Goal: Contribute content: Contribute content

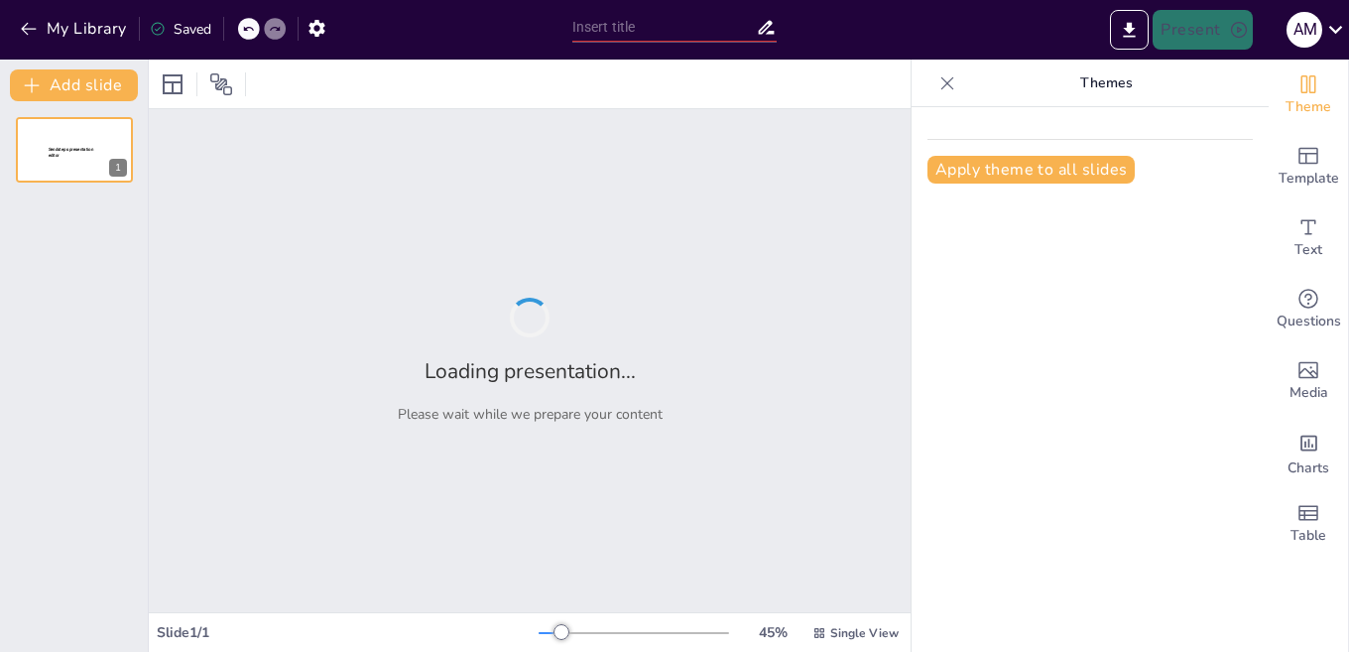
type input "New Sendsteps"
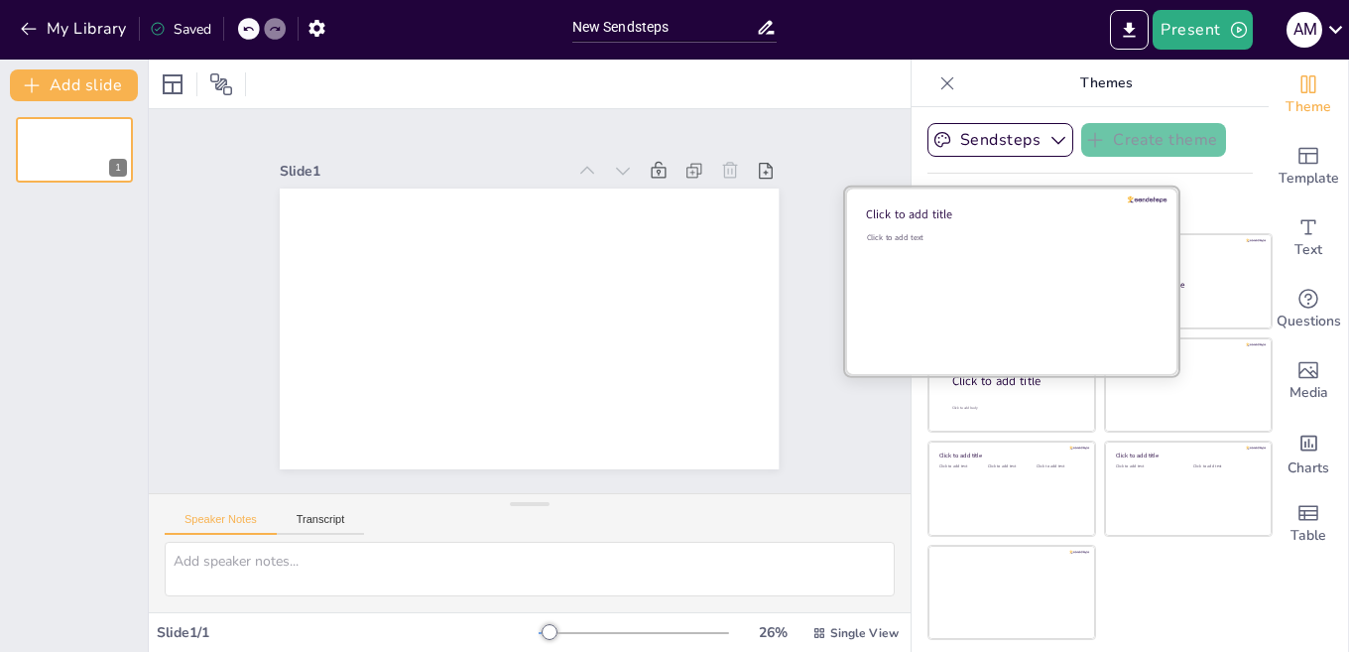
click at [971, 293] on div "Click to add text" at bounding box center [1009, 293] width 284 height 123
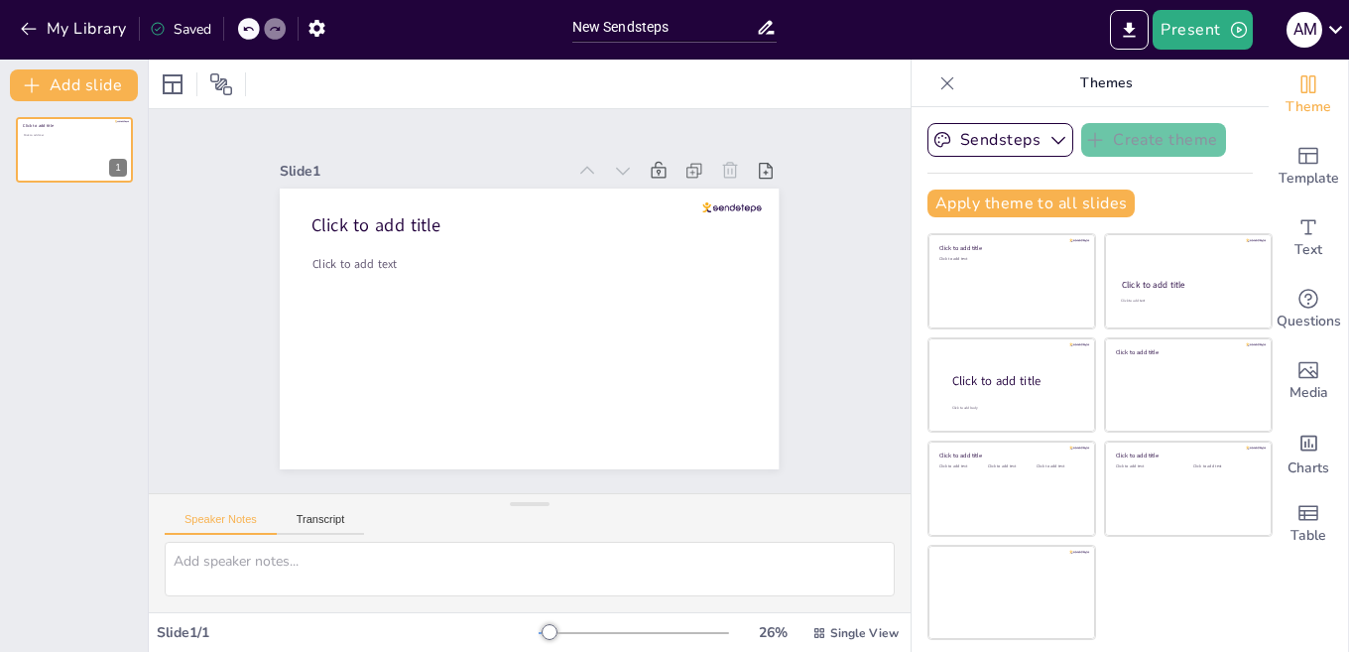
click at [407, 256] on p "Click to add text" at bounding box center [525, 264] width 425 height 17
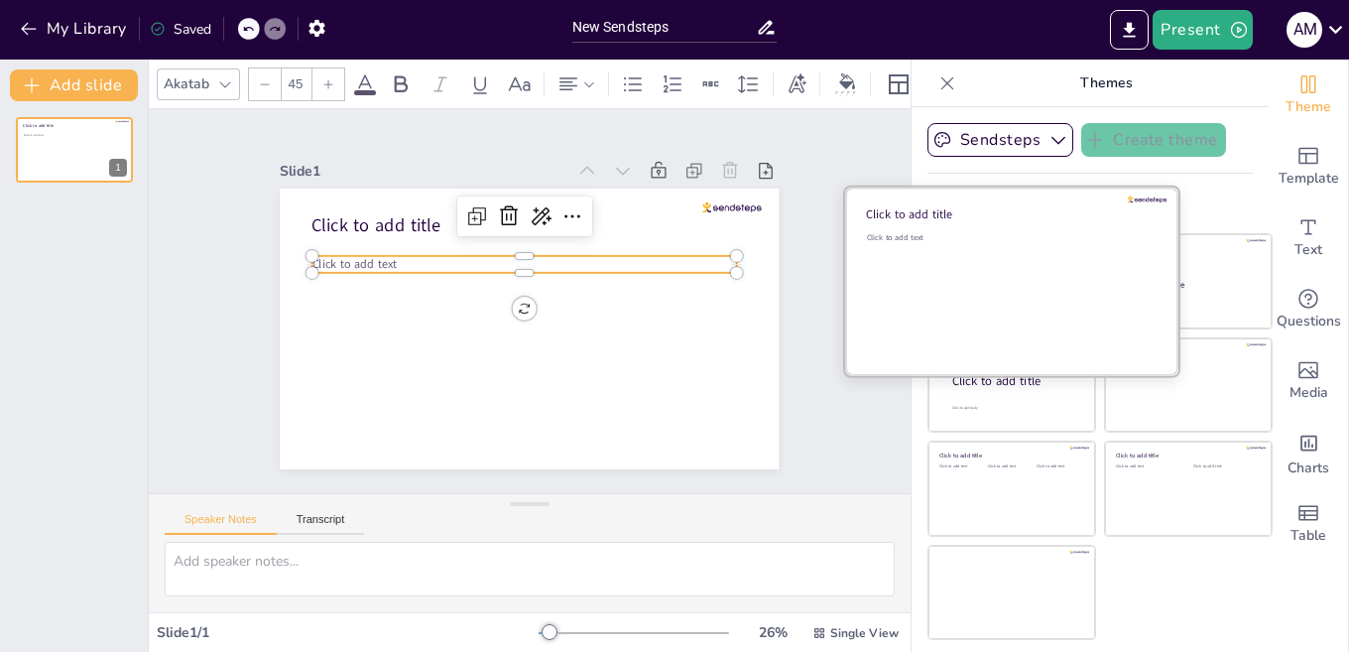
click at [968, 287] on div "Click to add text" at bounding box center [1009, 293] width 284 height 123
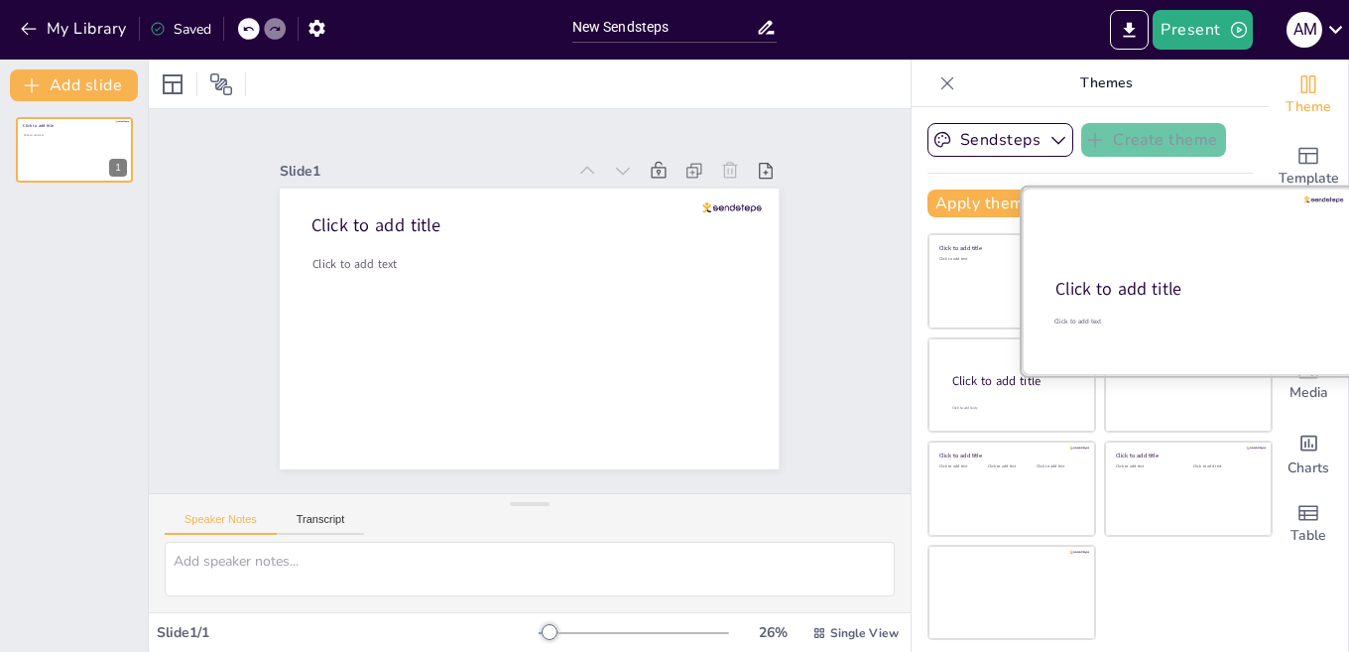
click at [1181, 286] on div "Click to add title" at bounding box center [1187, 290] width 263 height 24
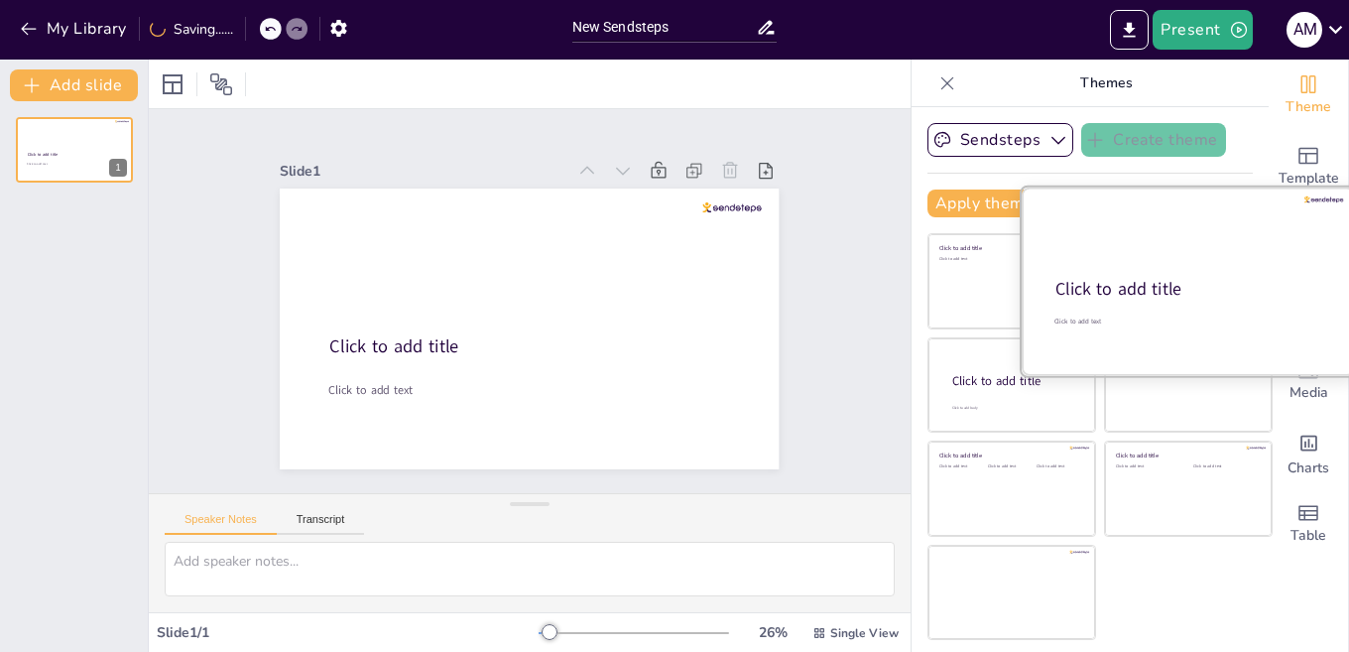
click at [1023, 271] on div at bounding box center [1188, 282] width 333 height 188
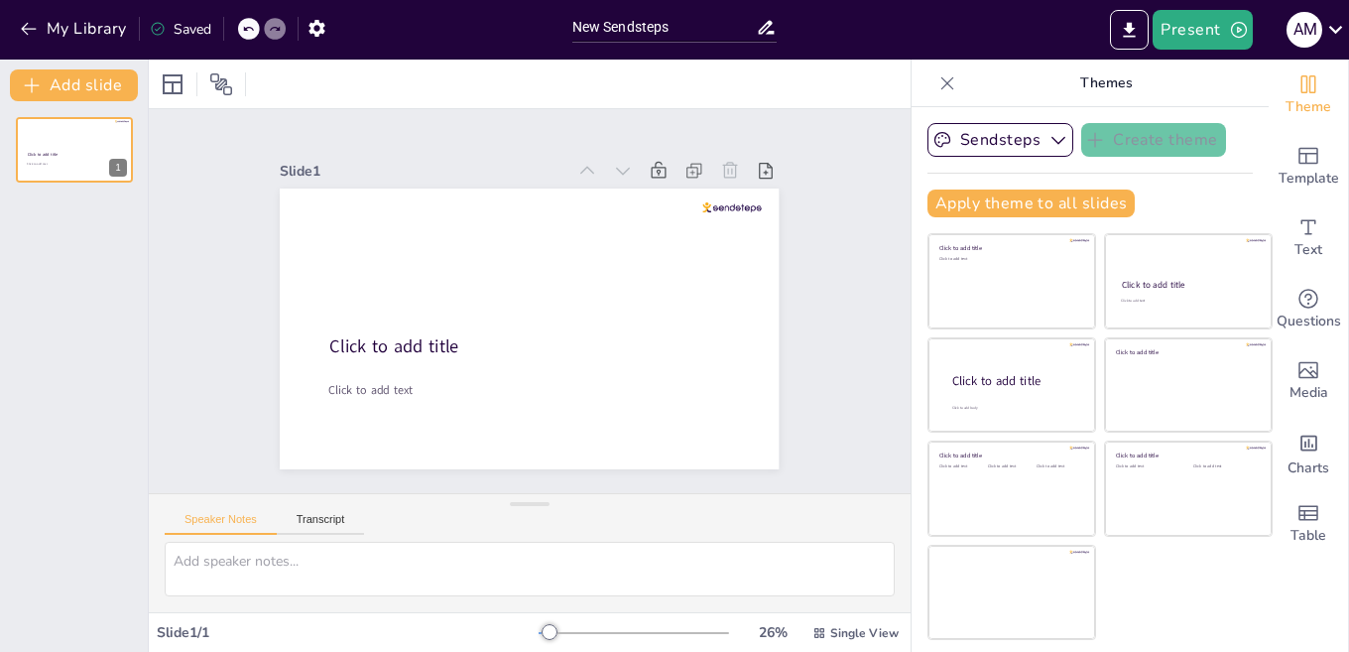
click at [479, 227] on span "Click to add title" at bounding box center [498, 161] width 38 height 131
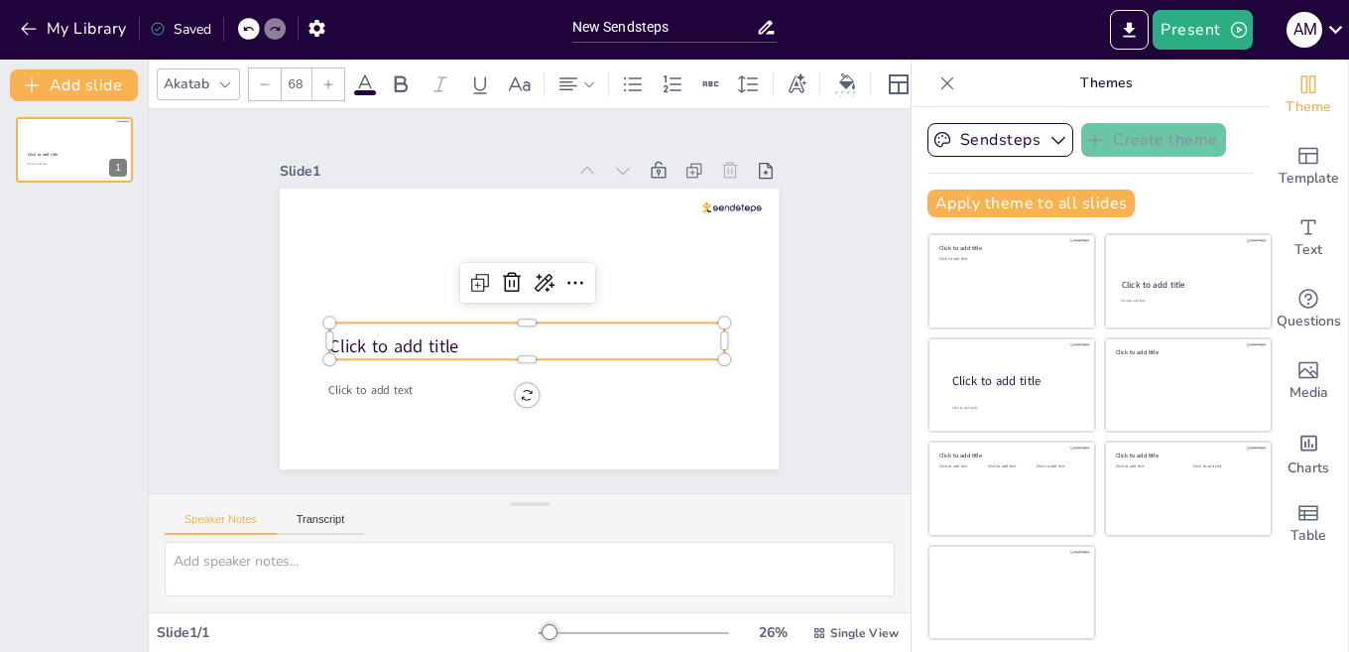
click at [415, 319] on div "Click to add title" at bounding box center [544, 264] width 386 height 157
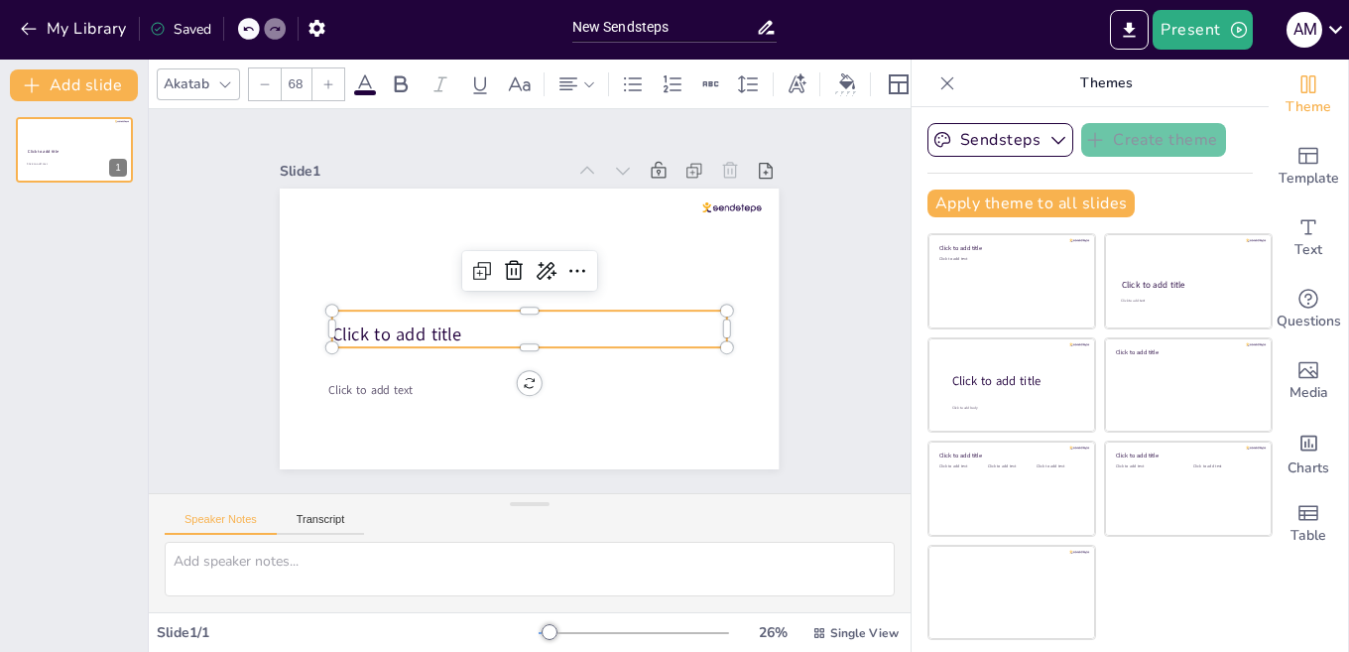
click at [475, 301] on p "Click to add title" at bounding box center [525, 267] width 395 height 65
click at [481, 325] on p "Click to add title" at bounding box center [557, 320] width 252 height 333
click at [455, 326] on p "Click to add title" at bounding box center [555, 279] width 283 height 310
click at [484, 326] on p "Click to add title" at bounding box center [496, 301] width 25 height 395
click at [446, 329] on p "Click to add title" at bounding box center [509, 274] width 333 height 252
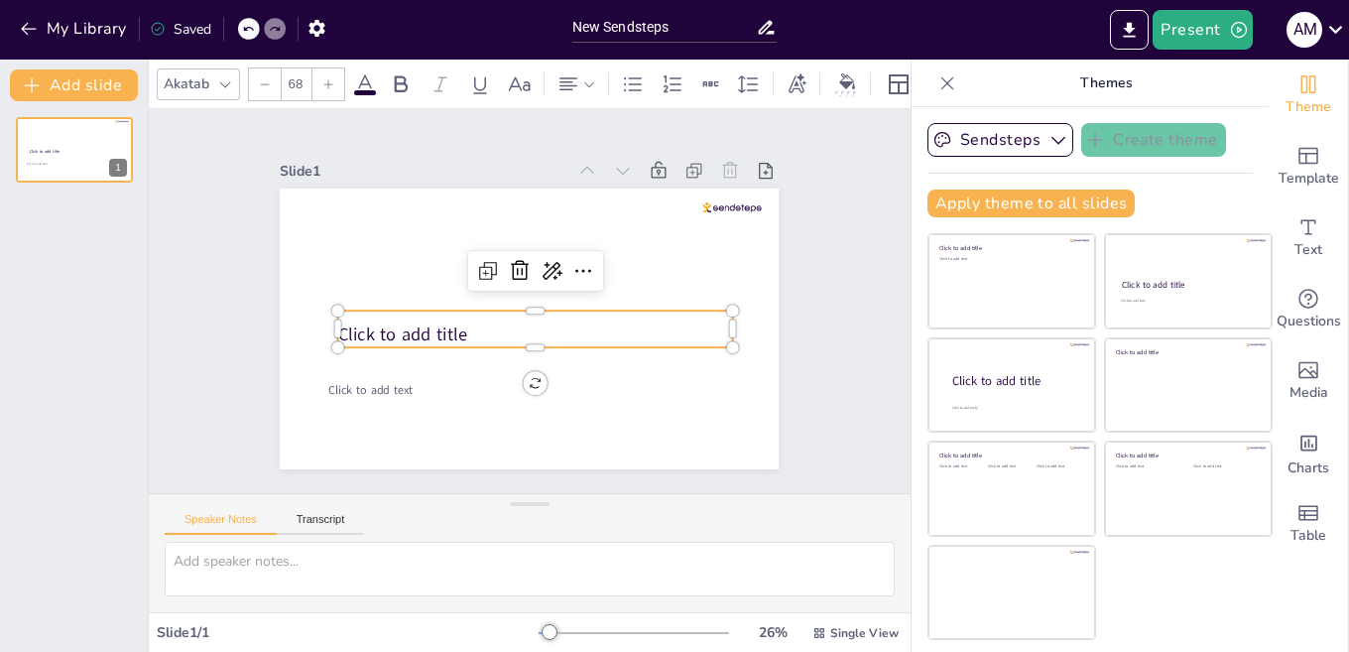
click at [569, 346] on span "Click to add title" at bounding box center [600, 411] width 63 height 130
click at [455, 325] on p "Click to add title" at bounding box center [548, 329] width 370 height 183
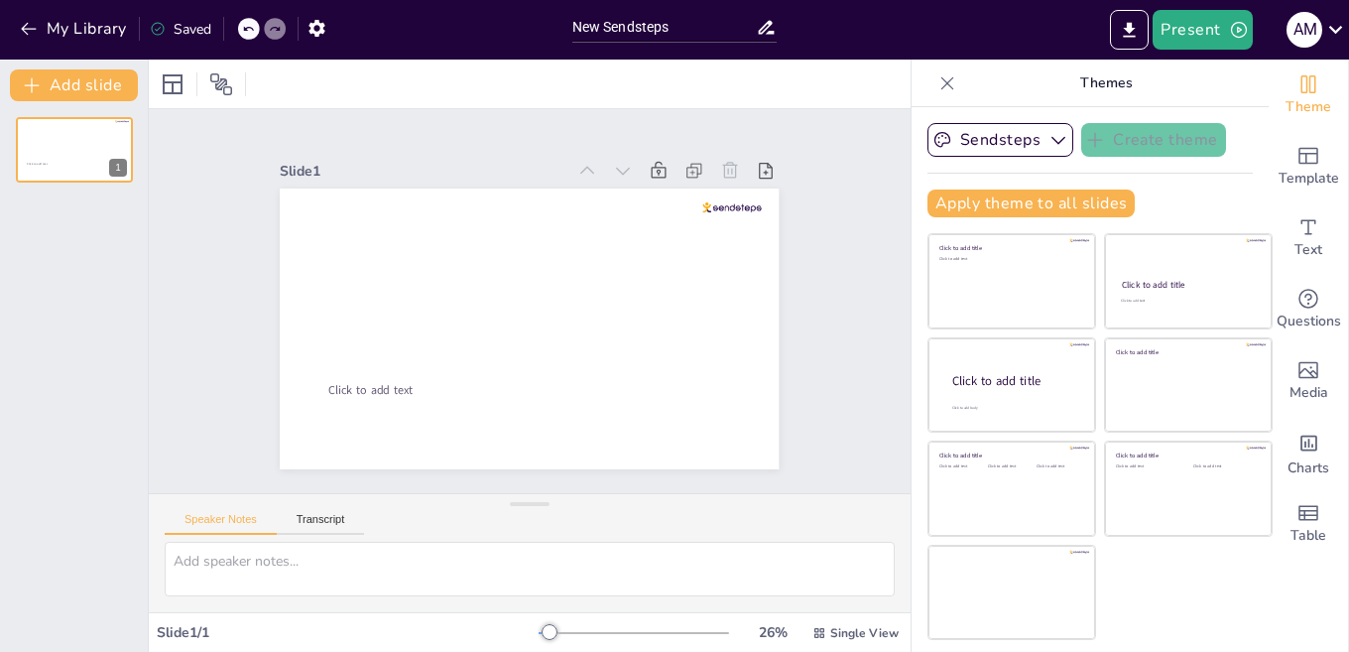
drag, startPoint x: 990, startPoint y: 255, endPoint x: 412, endPoint y: 287, distance: 579.3
click at [991, 257] on div "Click to add text" at bounding box center [1011, 288] width 142 height 62
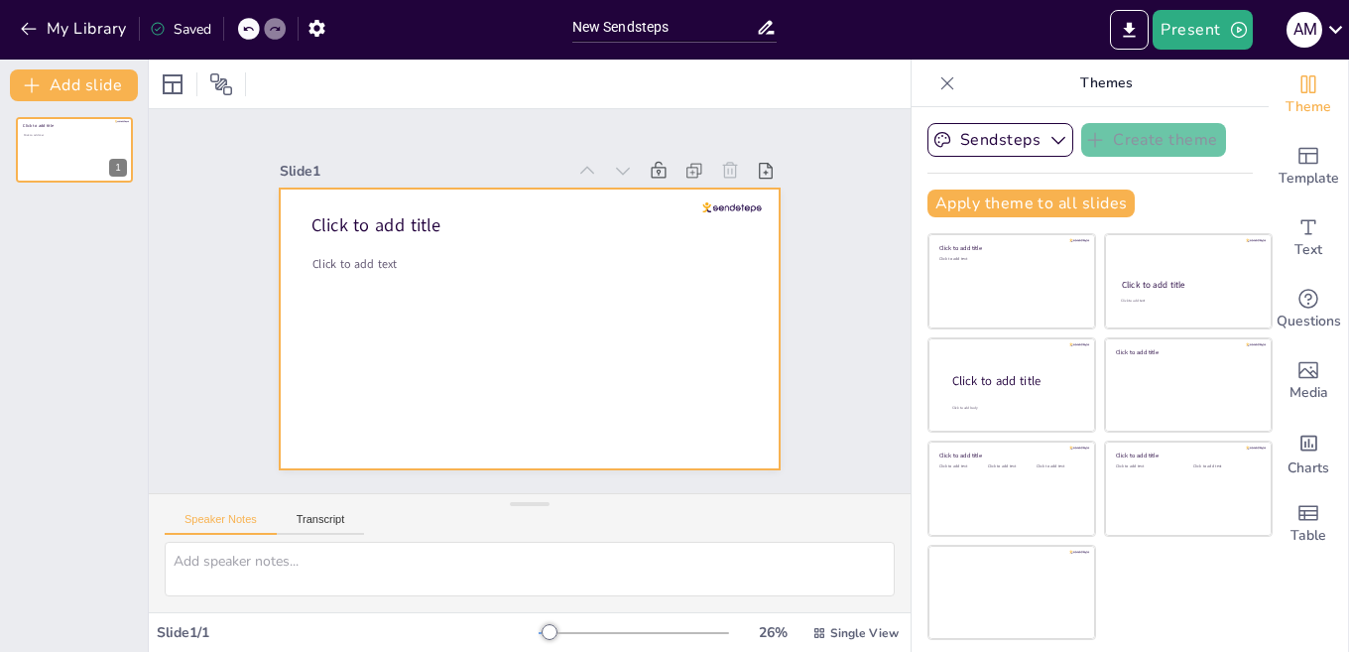
click at [399, 280] on div at bounding box center [507, 317] width 521 height 568
click at [51, 128] on span "Click to add title" at bounding box center [38, 126] width 31 height 6
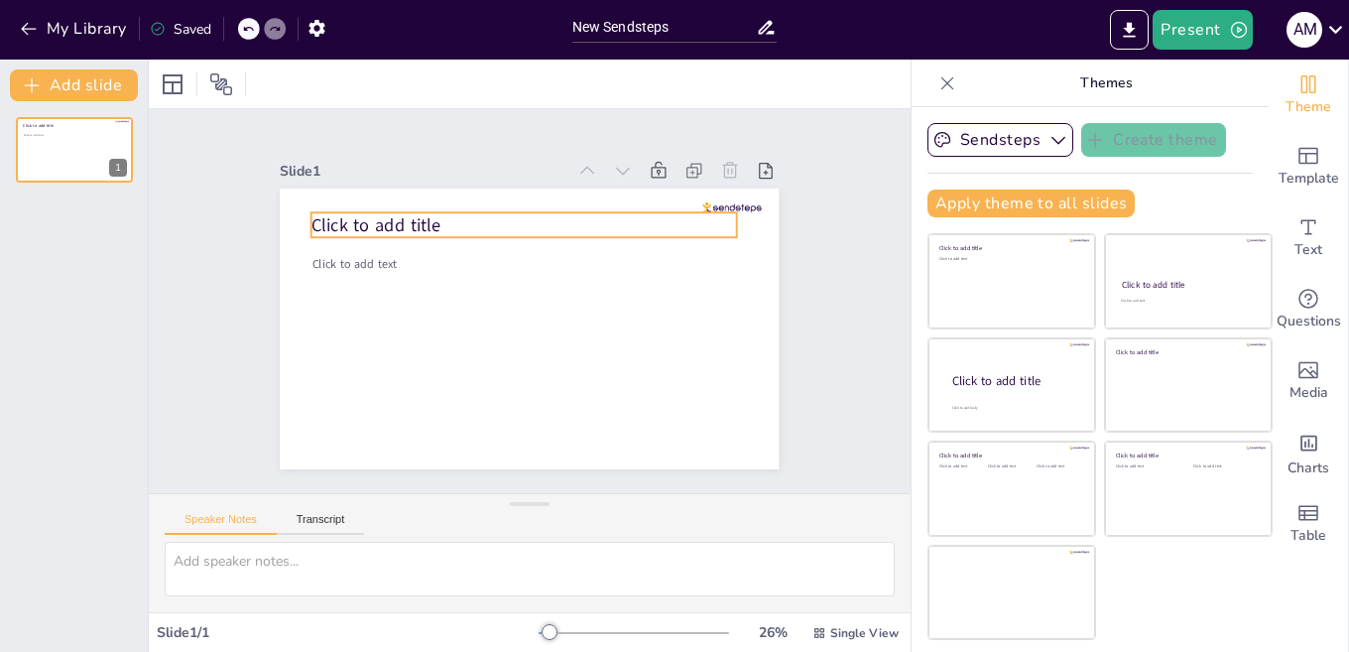
click at [429, 214] on p "Click to add title" at bounding box center [454, 290] width 113 height 422
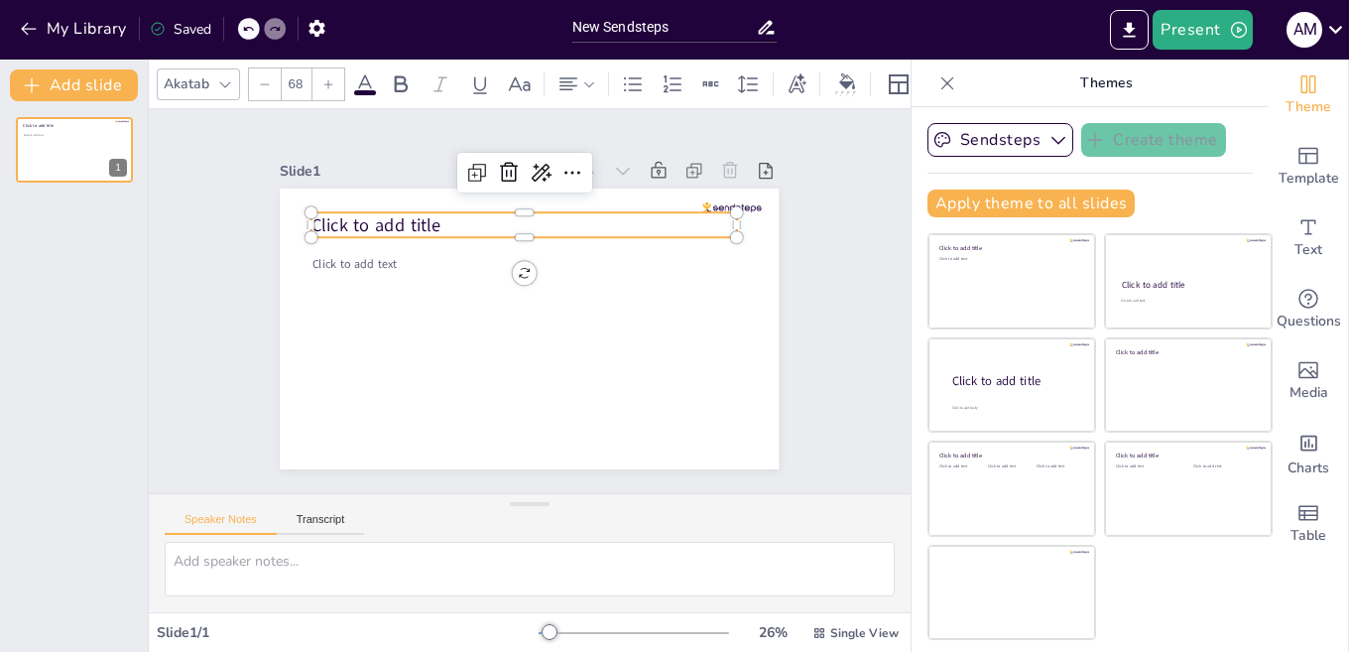
click at [430, 216] on p "Click to add title" at bounding box center [456, 322] width 113 height 422
click at [431, 212] on p "Click to add title" at bounding box center [530, 224] width 426 height 25
click at [456, 211] on p "Click to add title" at bounding box center [591, 346] width 270 height 359
click at [433, 214] on p "Click to add title" at bounding box center [546, 227] width 422 height 112
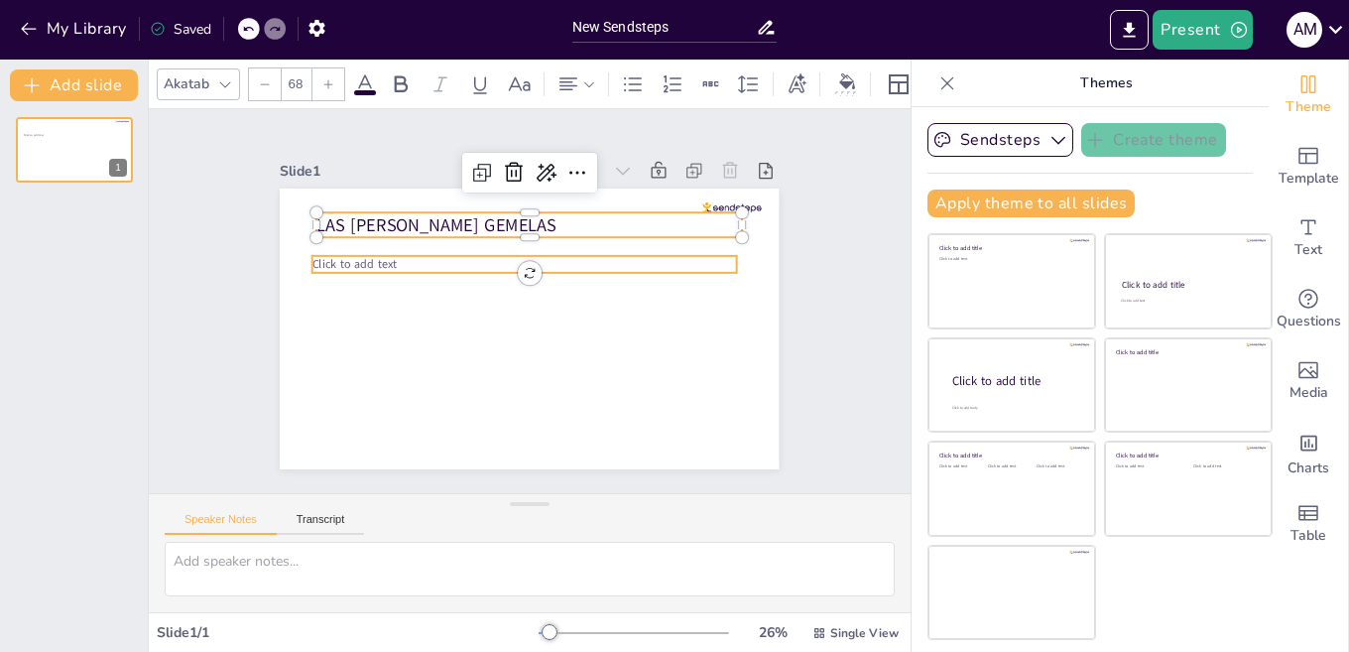
click at [472, 259] on p "Click to add text" at bounding box center [566, 311] width 188 height 395
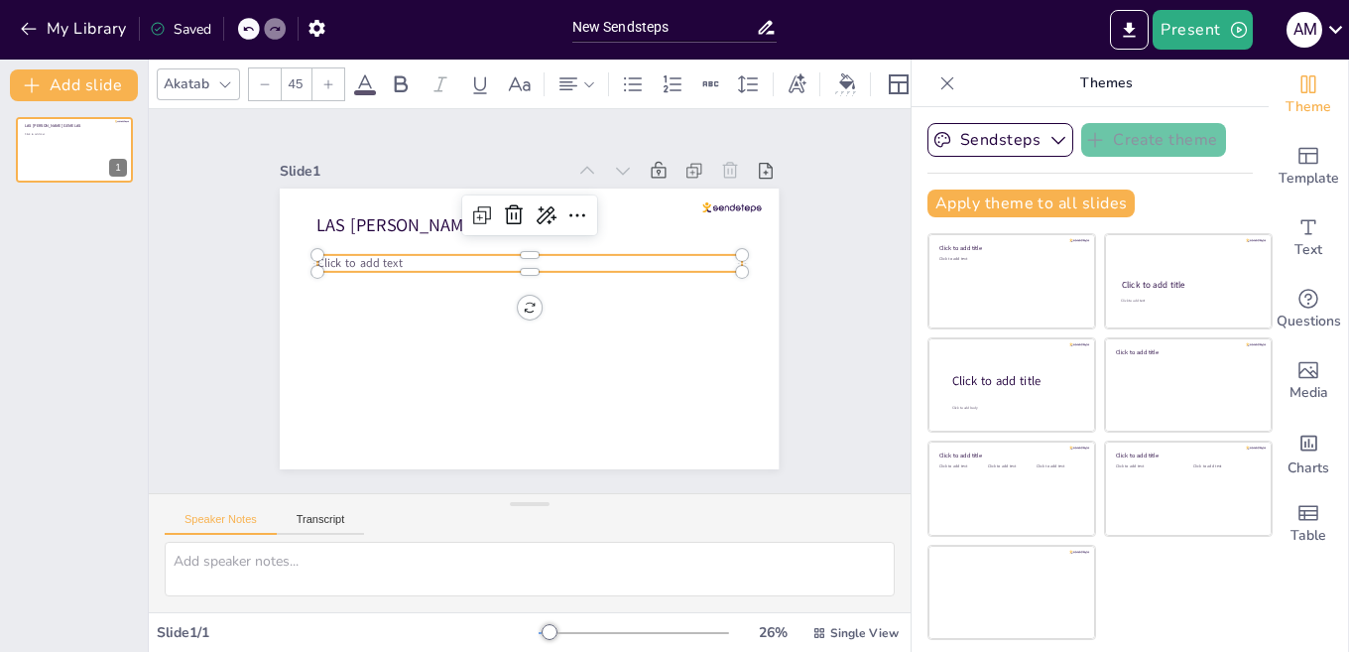
click at [441, 255] on p "Click to add text" at bounding box center [493, 308] width 104 height 419
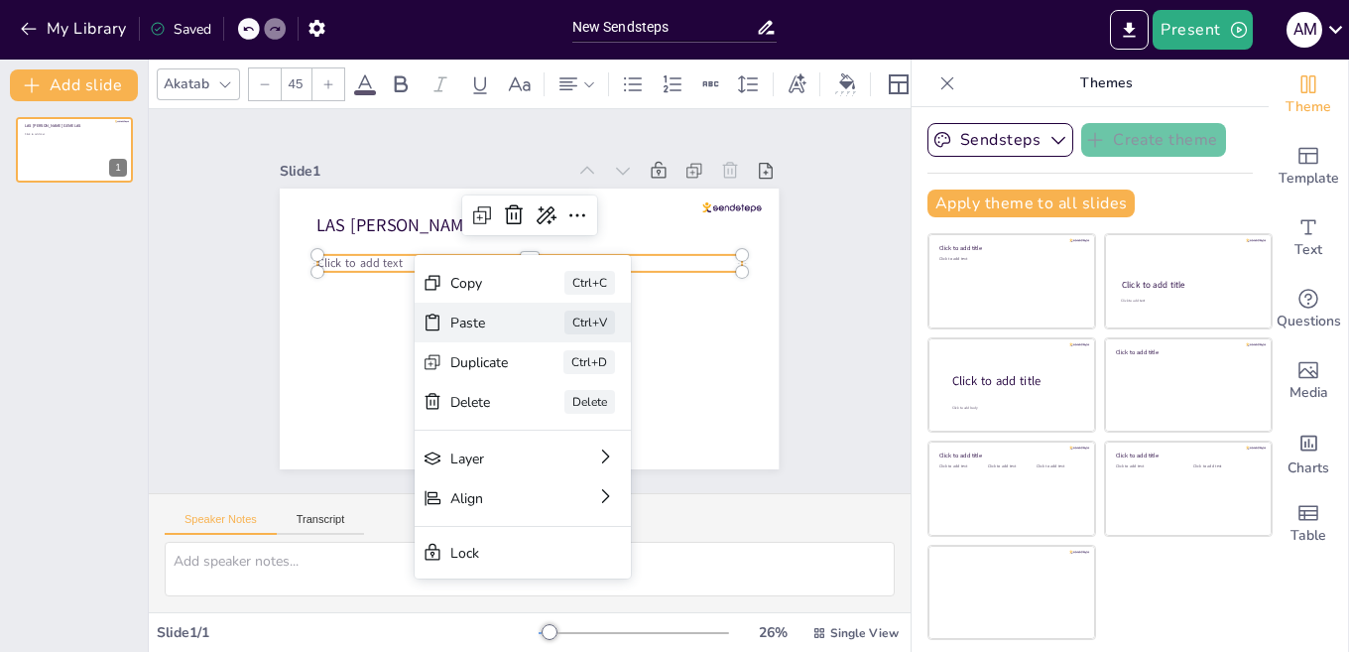
click at [643, 247] on icon at bounding box center [654, 236] width 22 height 22
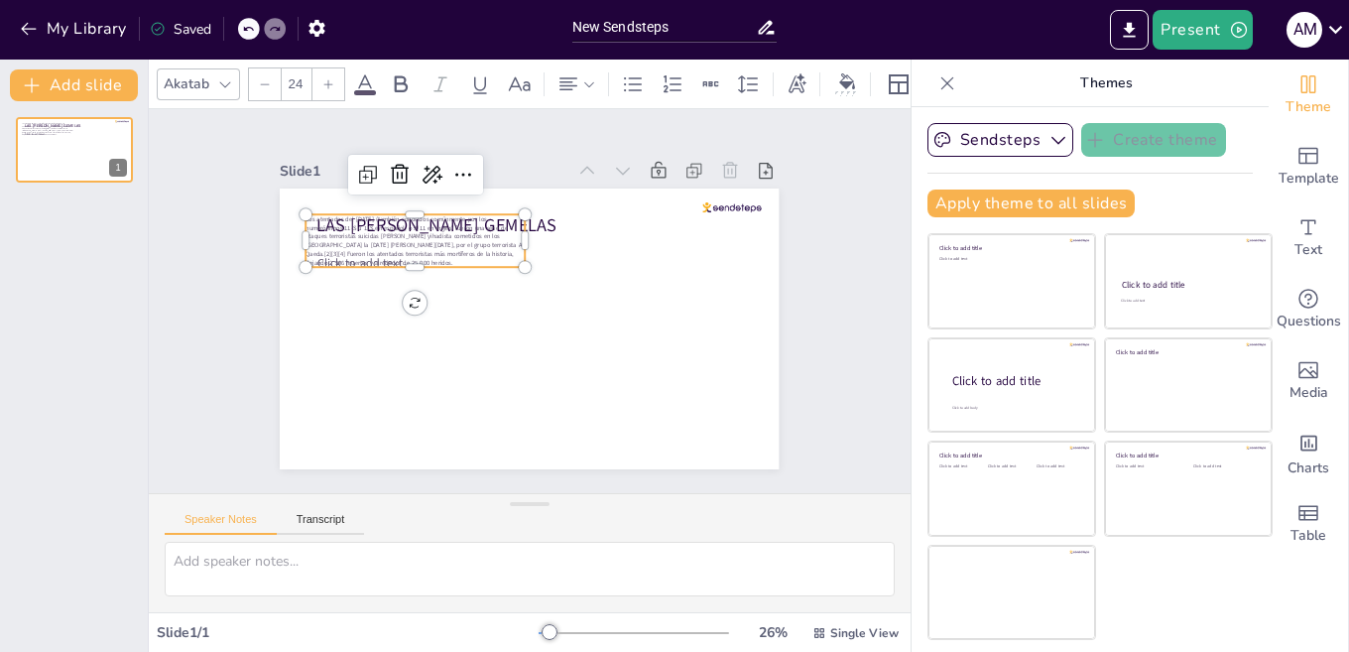
drag, startPoint x: 422, startPoint y: 214, endPoint x: 434, endPoint y: 242, distance: 30.2
click at [561, 242] on span "Los atentados del [DATE] (también conocidos comúnmente por los numerónimos 11-S…" at bounding box center [663, 290] width 205 height 142
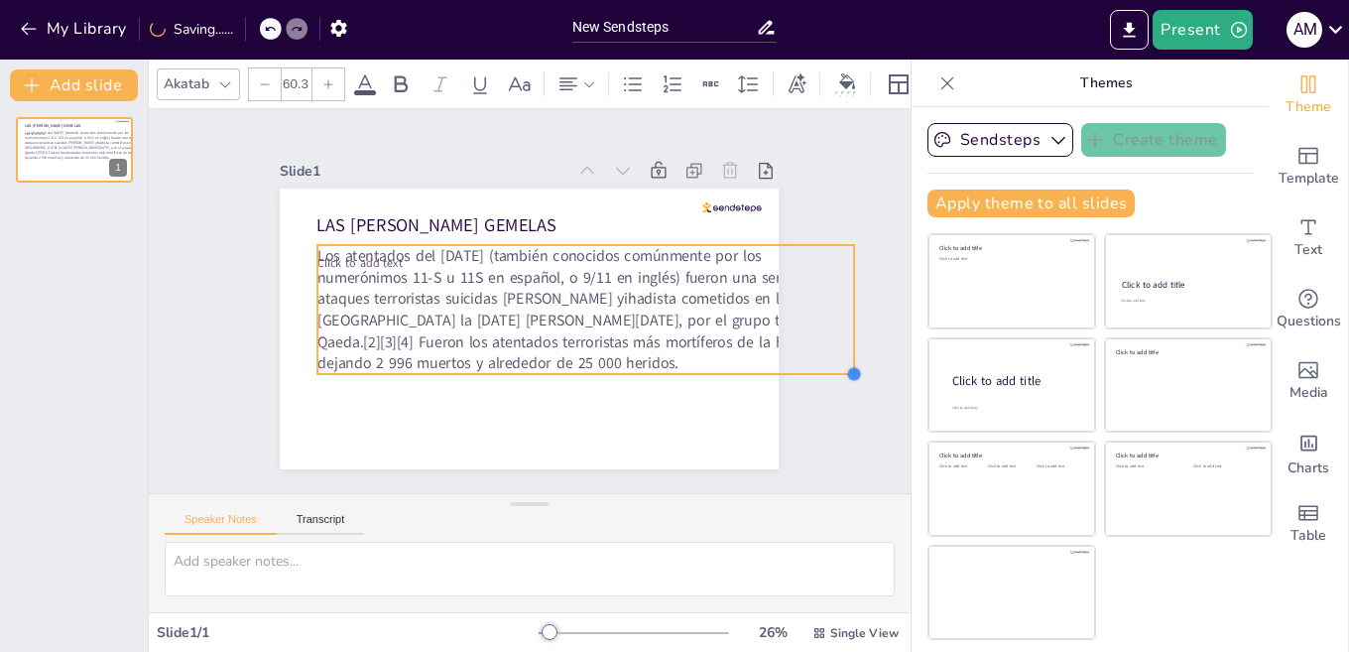
drag, startPoint x: 519, startPoint y: 286, endPoint x: 326, endPoint y: 306, distance: 193.5
click at [546, 329] on div "Click to add text LAS [PERSON_NAME] GEMELAS Los atentados del [DATE] (también c…" at bounding box center [541, 276] width 570 height 458
type input "44"
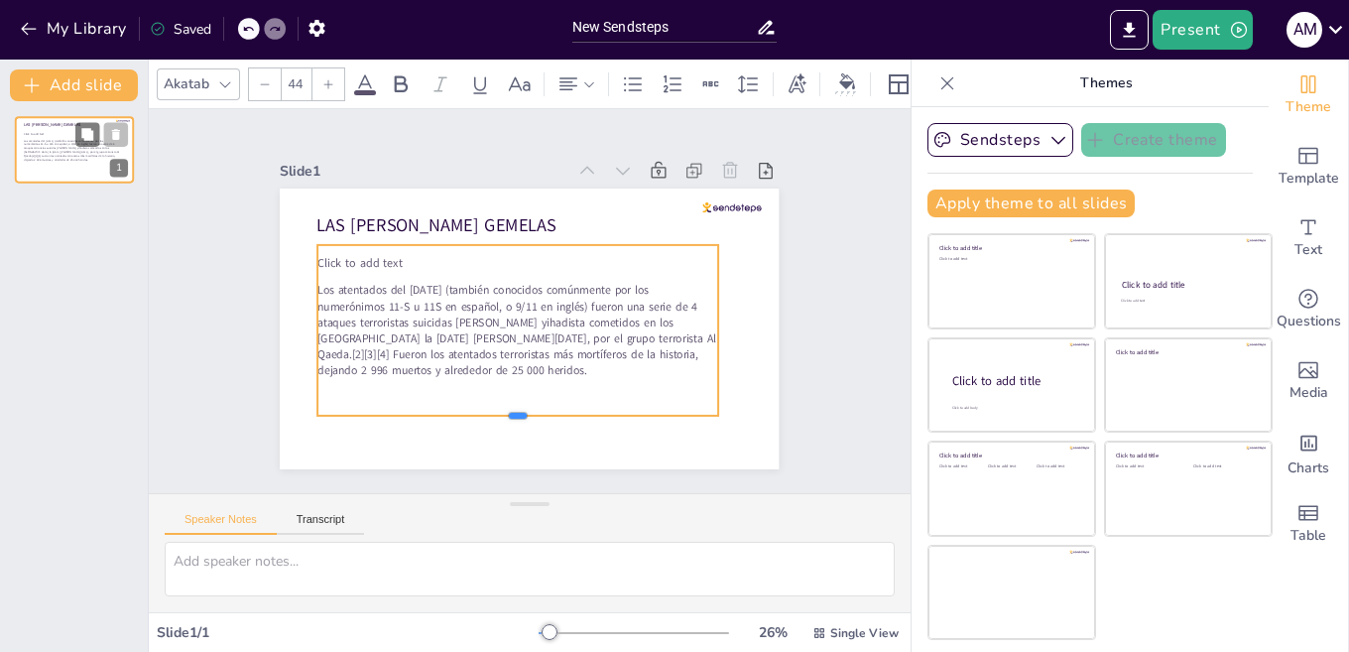
drag, startPoint x: 496, startPoint y: 334, endPoint x: 44, endPoint y: 180, distance: 478.1
click at [493, 405] on div "Click to add text LAS [PERSON_NAME] GEMELAS Los atentados del [DATE] (también c…" at bounding box center [511, 280] width 559 height 543
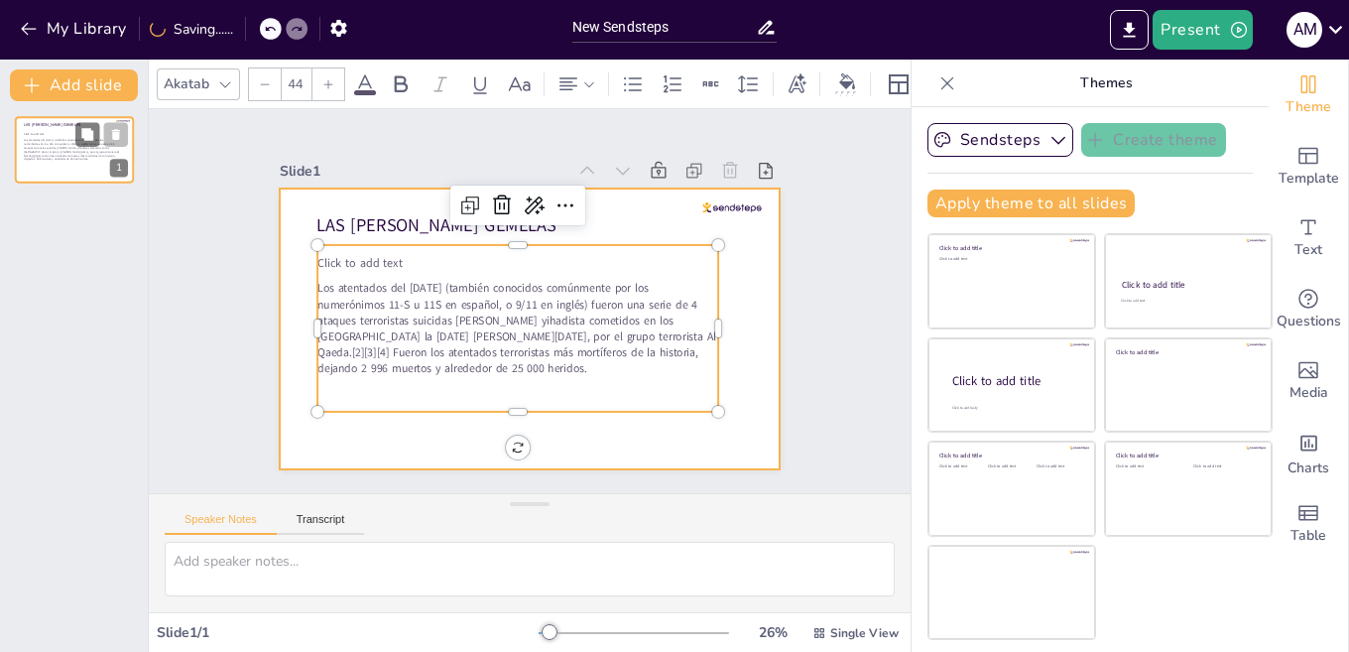
click at [54, 173] on div at bounding box center [74, 149] width 119 height 67
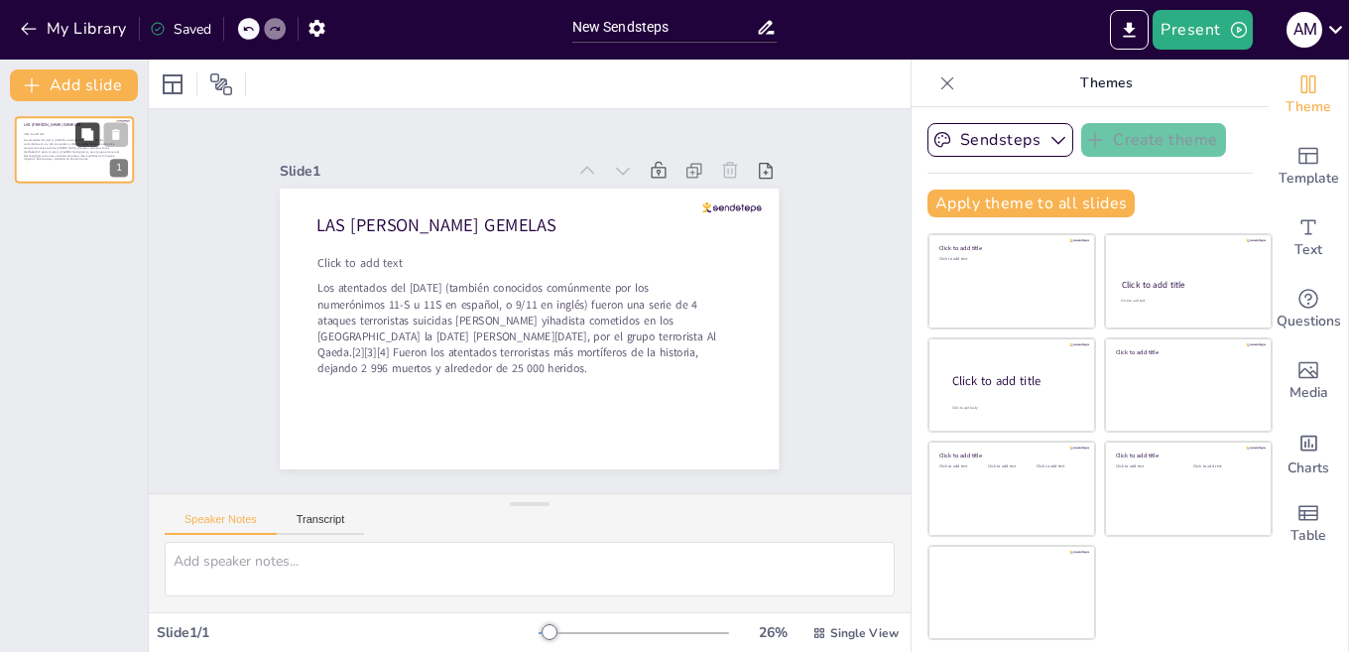
click at [91, 136] on icon at bounding box center [87, 134] width 12 height 12
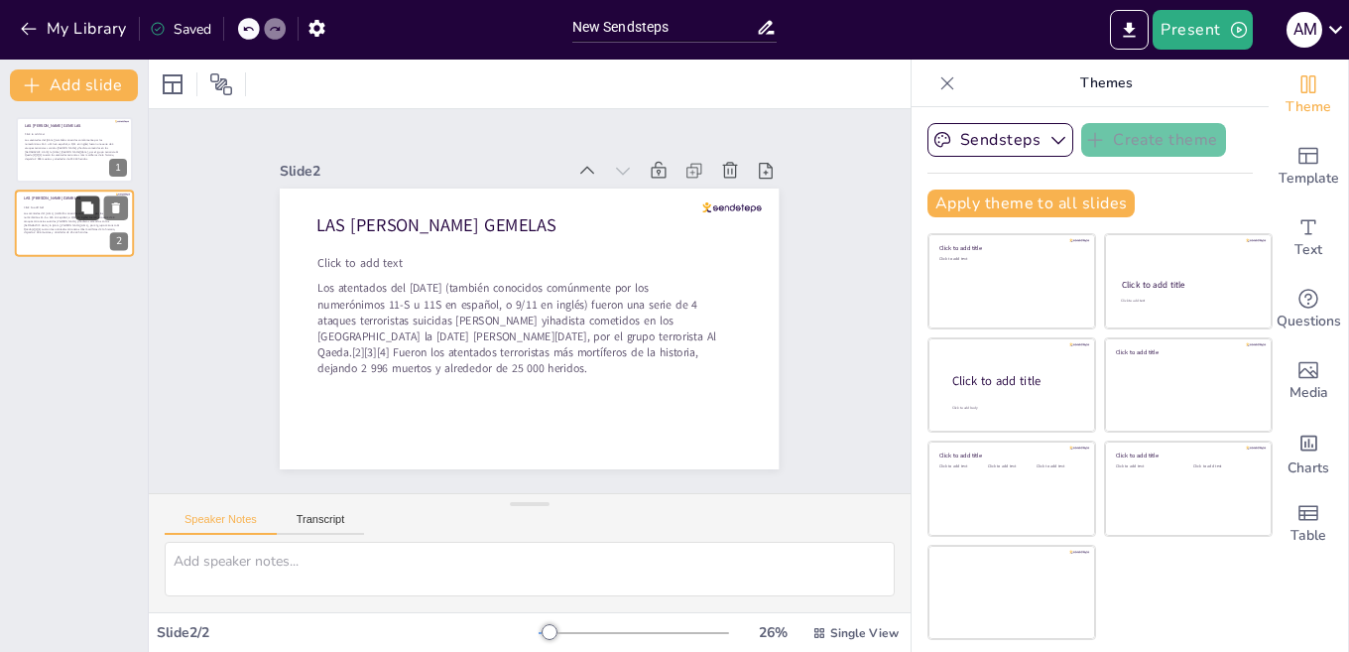
click at [79, 216] on button at bounding box center [87, 208] width 24 height 24
click at [497, 321] on span "Los atentados del [DATE] (también conocidos comúnmente por los numerónimos 11-S…" at bounding box center [489, 301] width 335 height 314
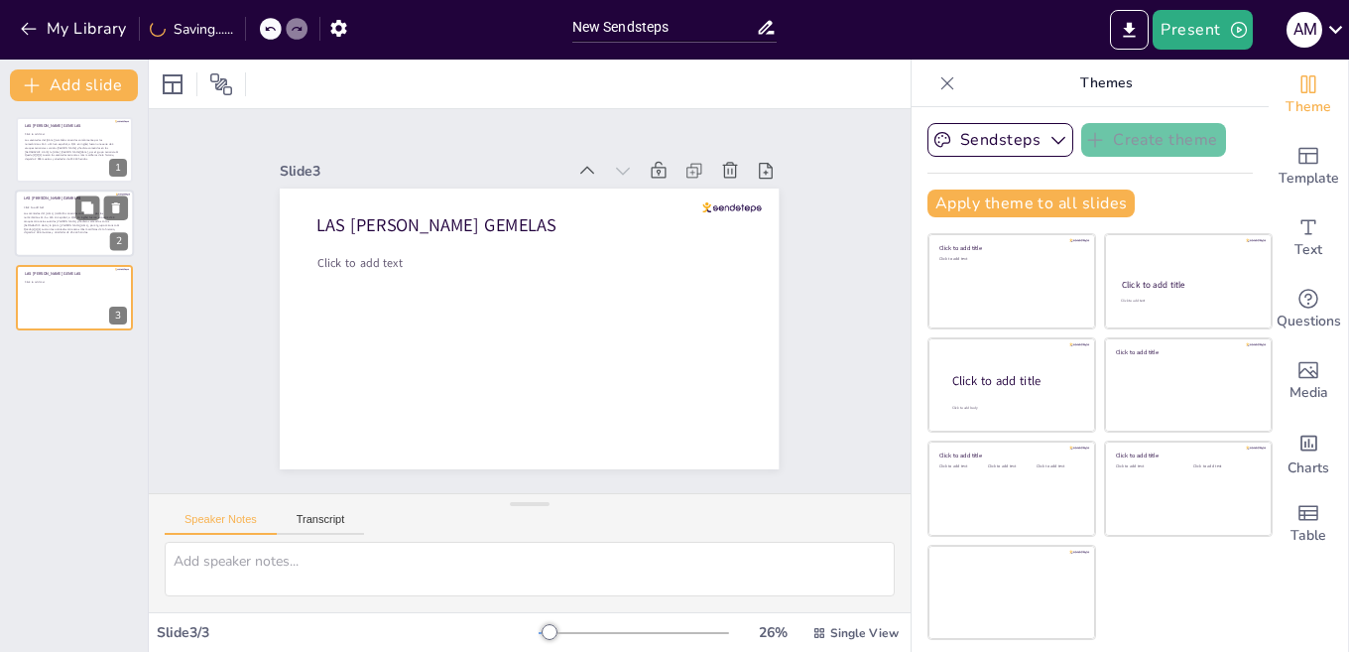
click at [64, 191] on div at bounding box center [74, 223] width 119 height 67
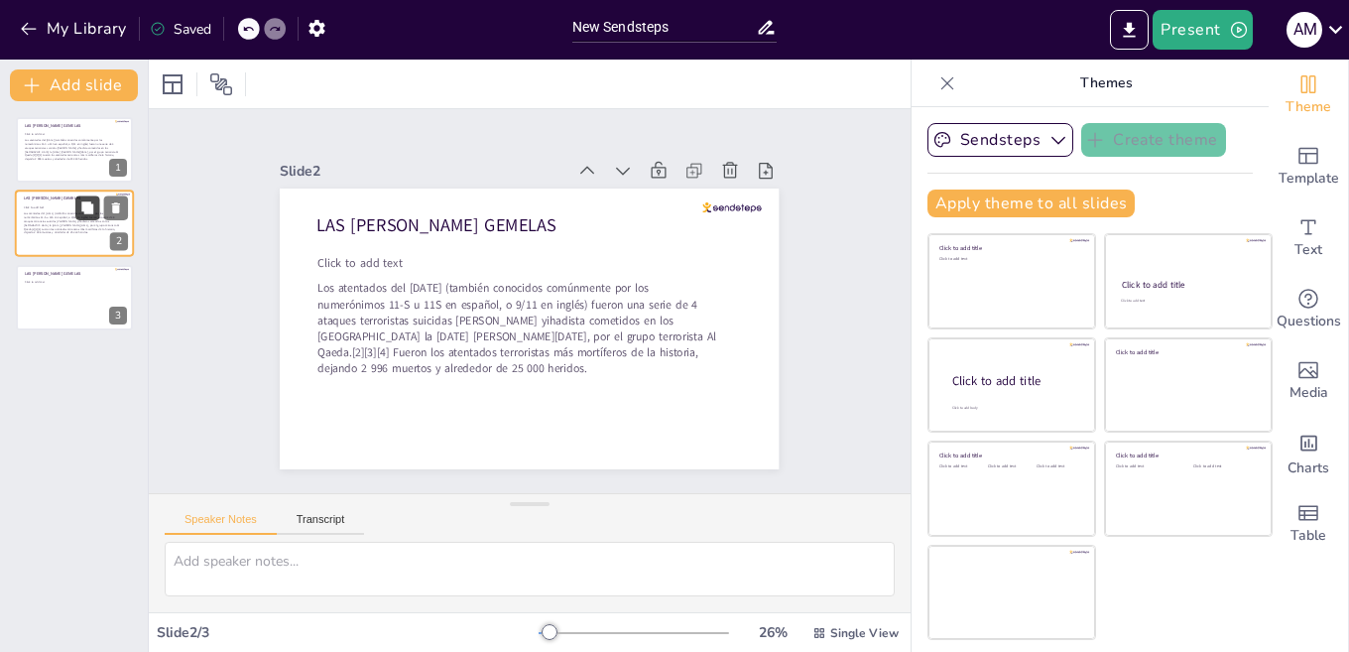
click at [89, 207] on icon at bounding box center [87, 208] width 12 height 12
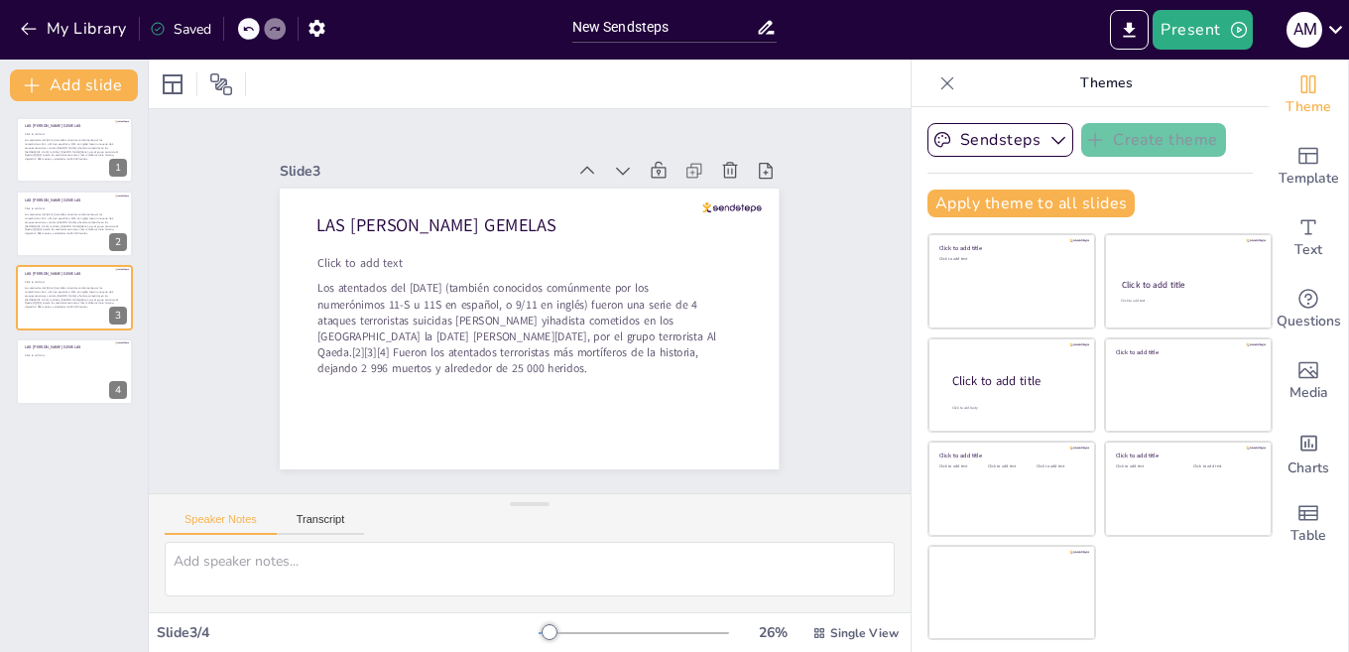
click at [467, 316] on span "Los atentados del [DATE] (también conocidos comúnmente por los numerónimos 11-S…" at bounding box center [533, 340] width 289 height 354
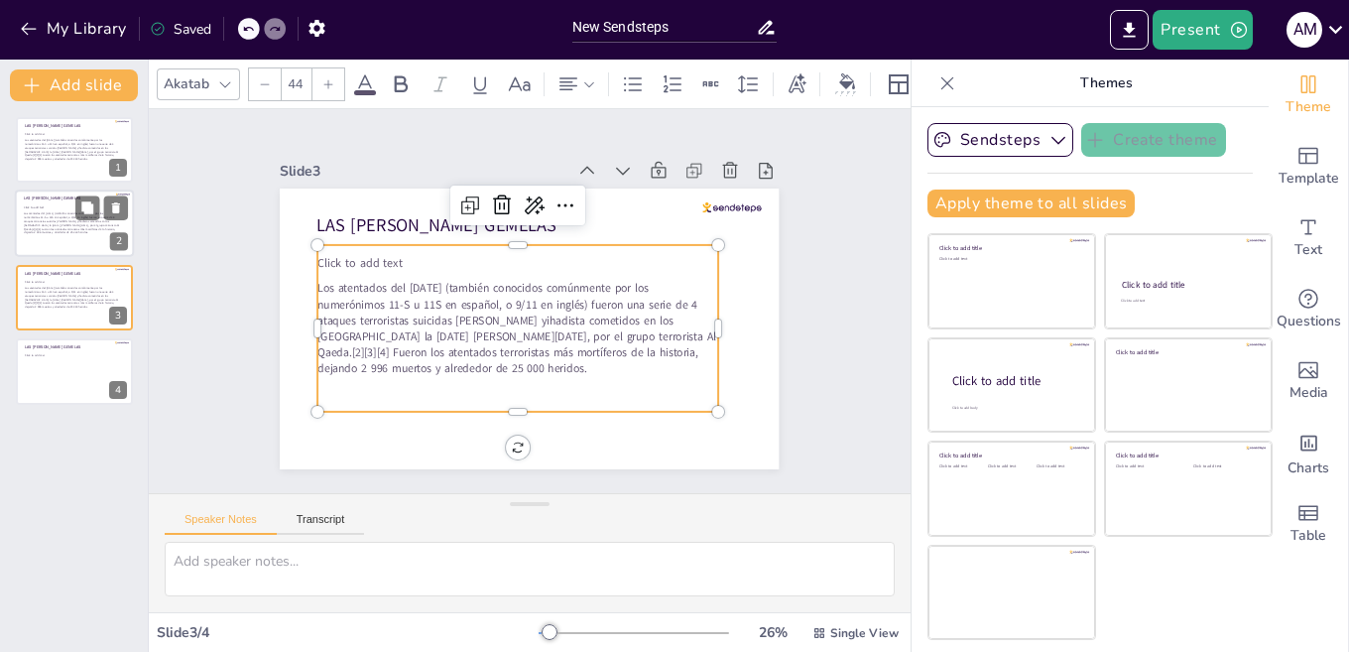
click at [49, 235] on div "Los atentados del [DATE] (también conocidos comúnmente por los numerónimos 11-S…" at bounding box center [71, 223] width 95 height 40
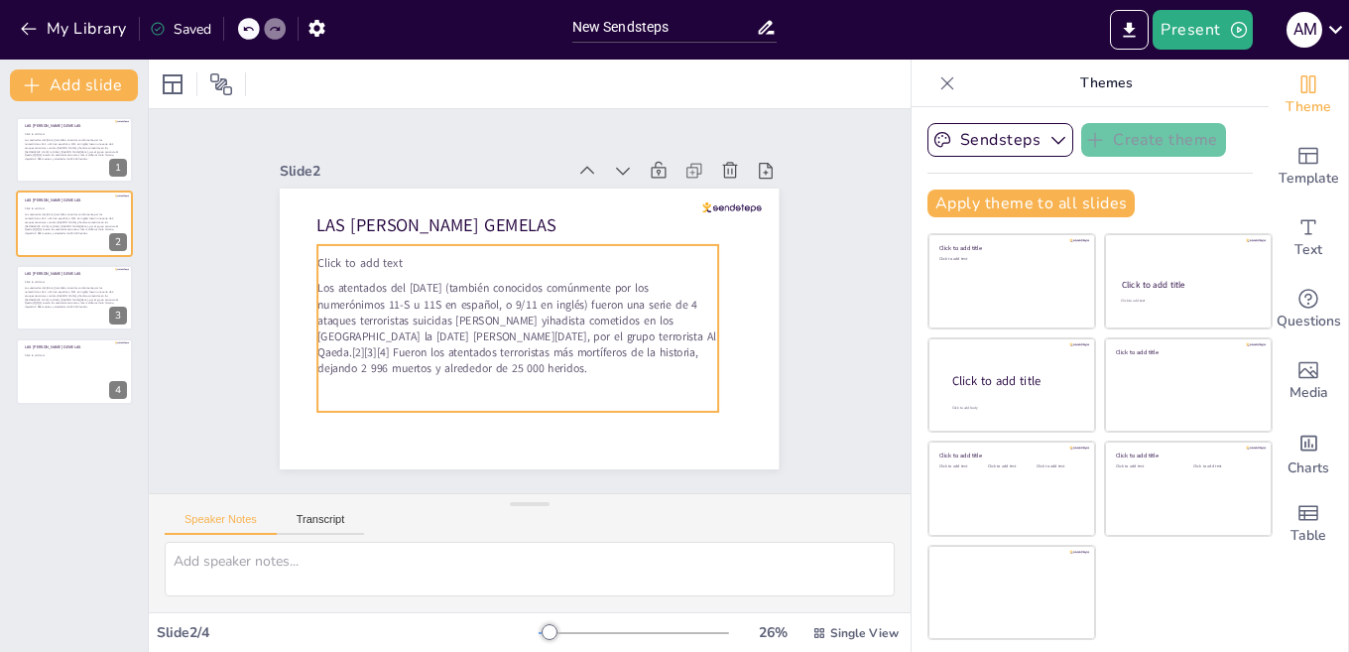
click at [581, 324] on span "Los atentados del [DATE] (también conocidos comúnmente por los numerónimos 11-S…" at bounding box center [540, 269] width 403 height 130
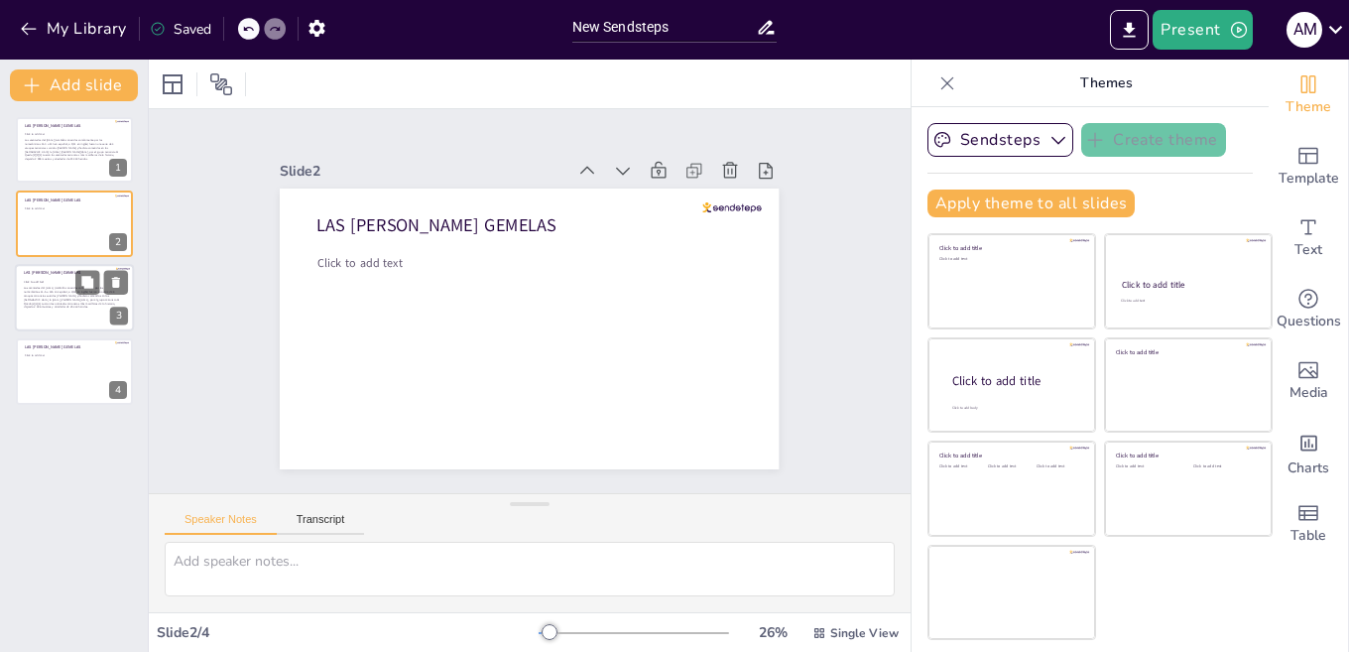
click at [20, 282] on div at bounding box center [74, 297] width 119 height 67
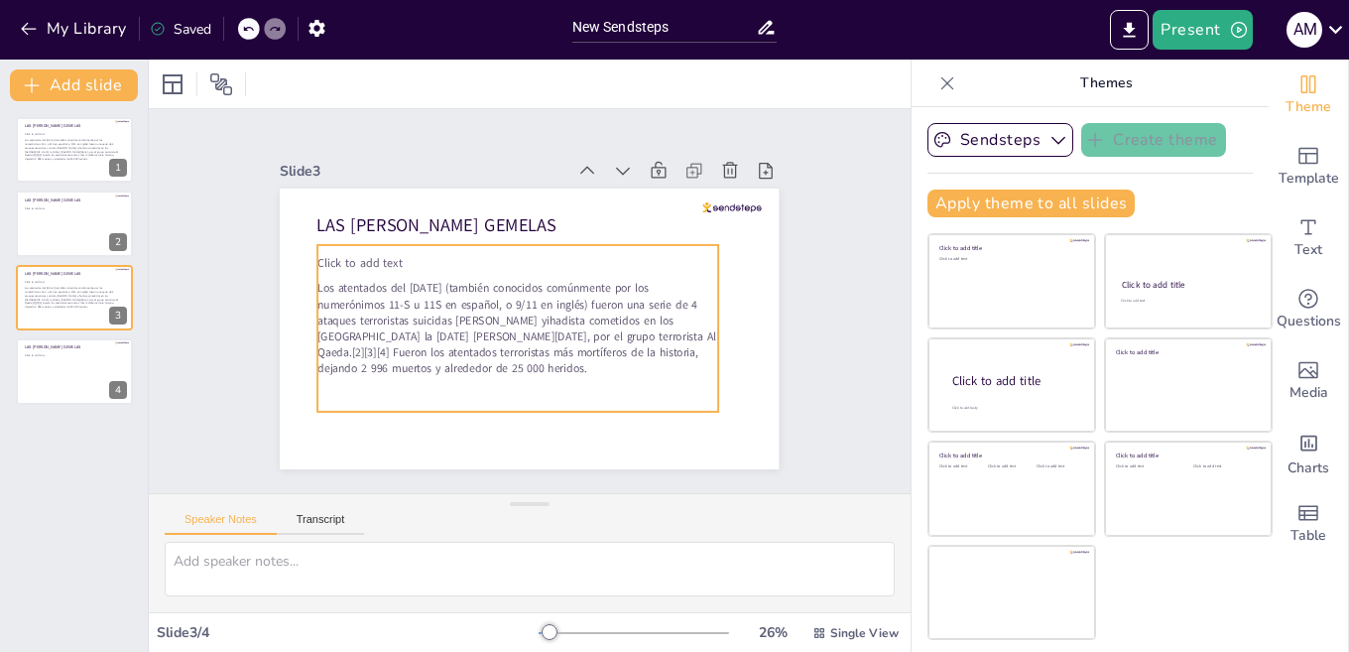
click at [491, 308] on span "Los atentados del [DATE] (también conocidos comúnmente por los numerónimos 11-S…" at bounding box center [489, 294] width 228 height 390
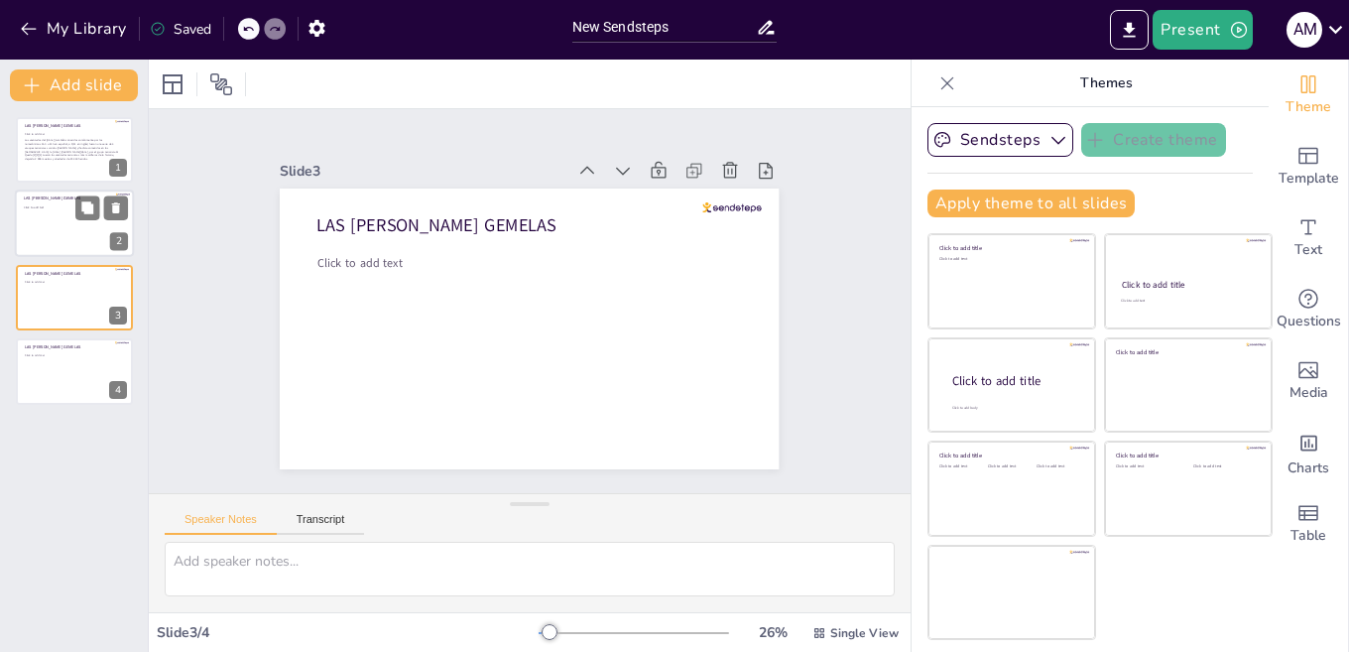
click at [48, 231] on div at bounding box center [74, 223] width 119 height 67
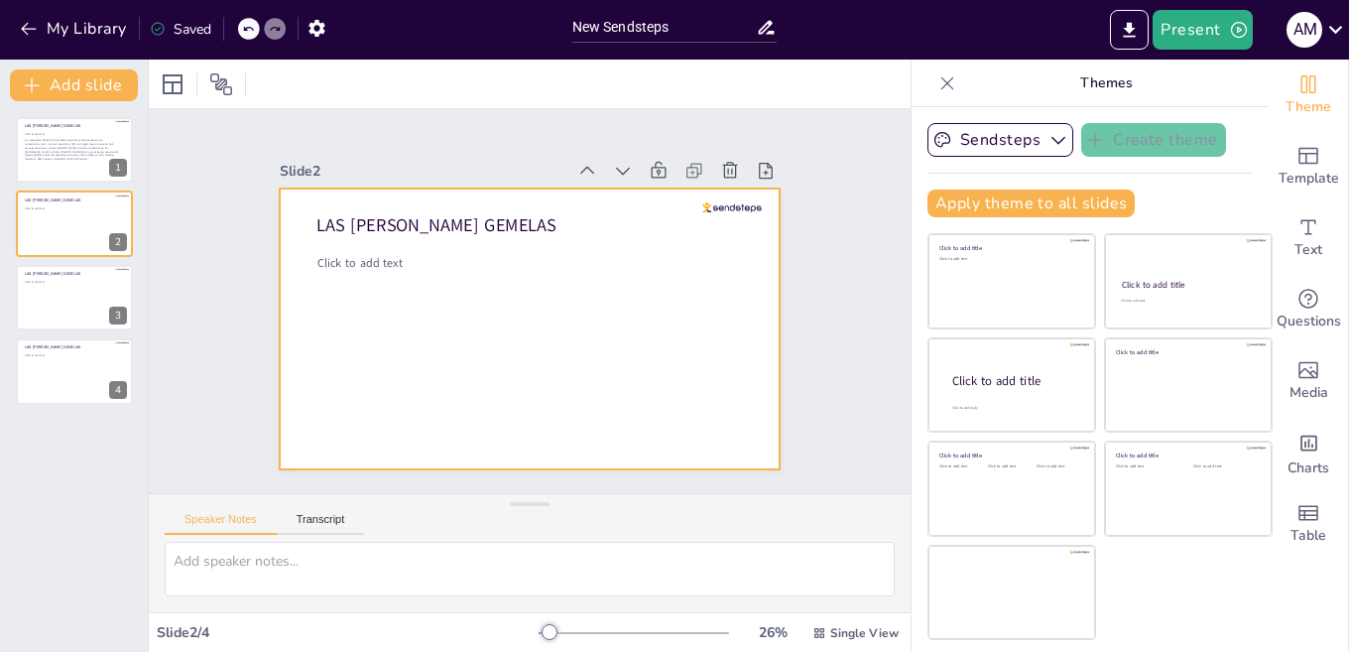
click at [396, 296] on div at bounding box center [518, 276] width 570 height 460
click at [396, 260] on p "Click to add text" at bounding box center [552, 332] width 352 height 264
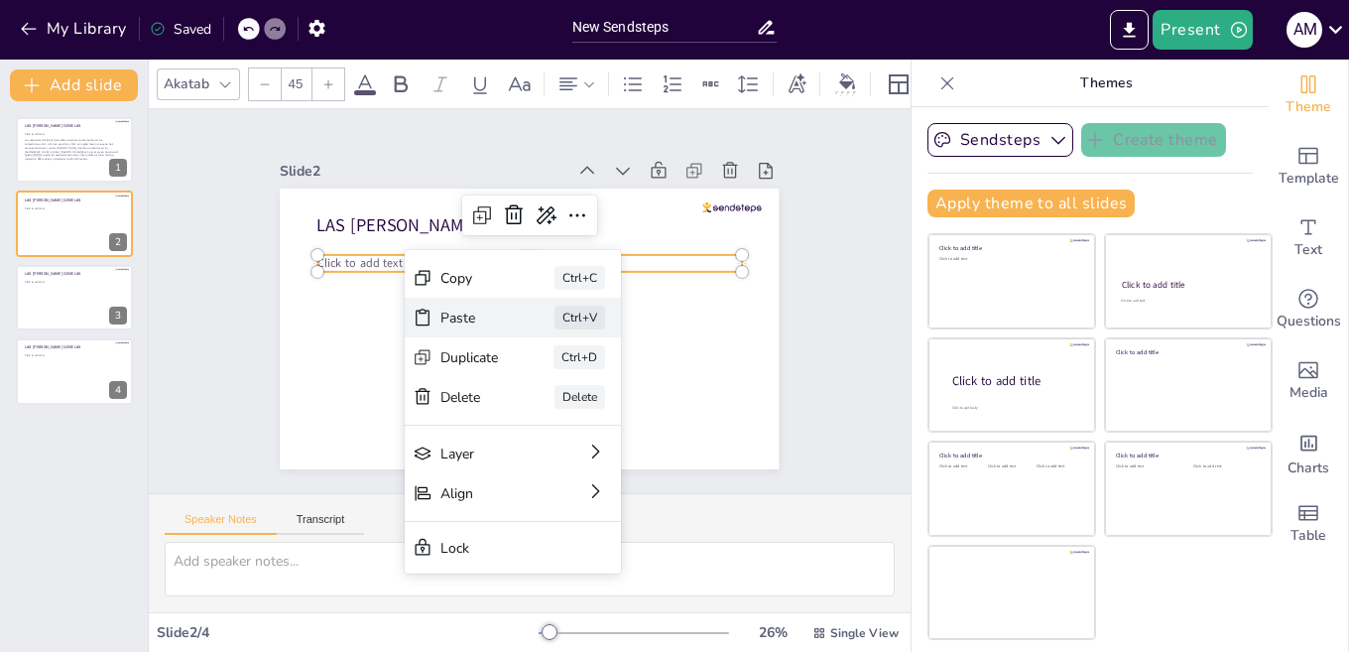
click at [629, 314] on div "Paste Ctrl+V" at bounding box center [708, 268] width 159 height 198
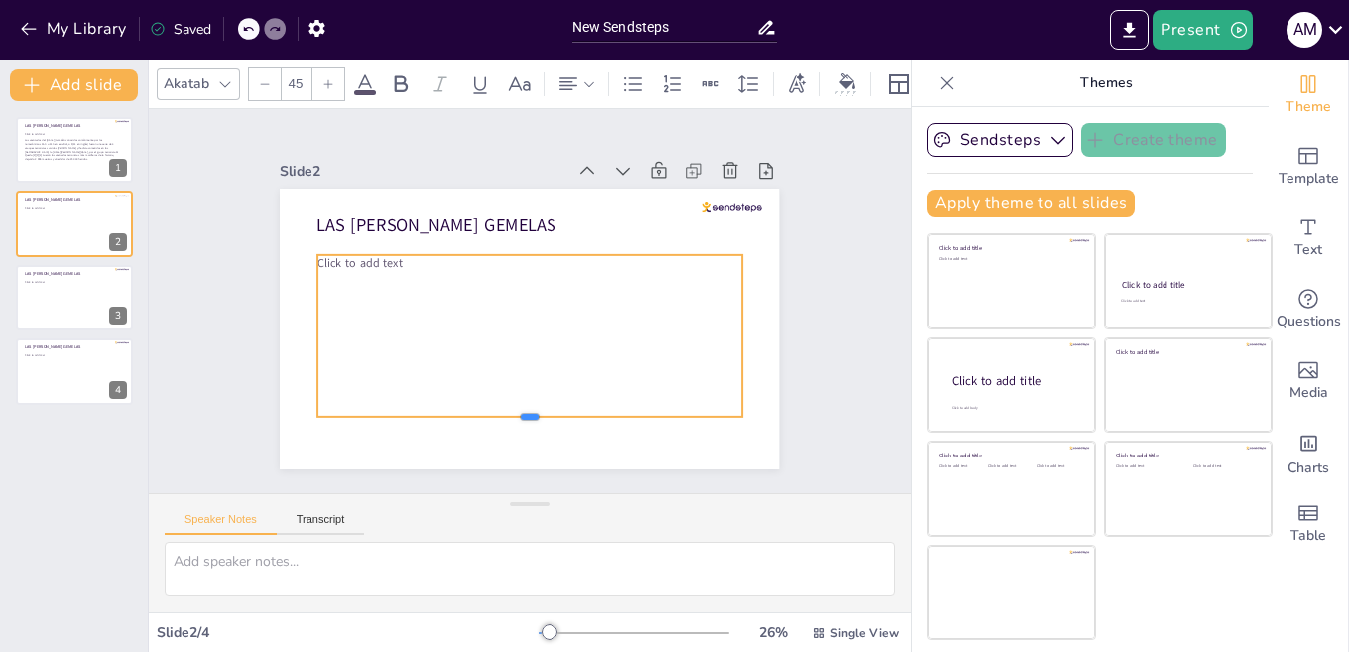
drag, startPoint x: 513, startPoint y: 265, endPoint x: 465, endPoint y: 317, distance: 70.9
click at [501, 411] on div "Click to add text LAS [PERSON_NAME] GEMELAS" at bounding box center [506, 287] width 492 height 572
click at [465, 317] on div "Click to add text" at bounding box center [552, 274] width 424 height 403
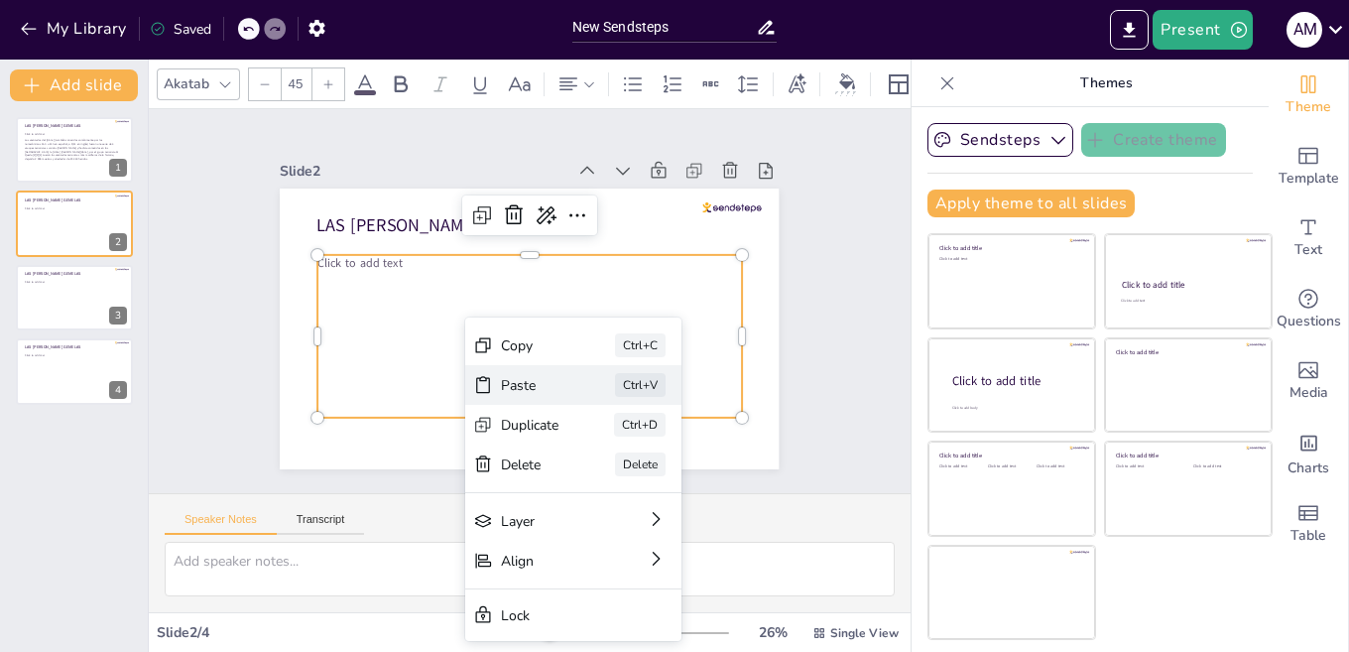
click at [494, 461] on div "Paste Ctrl+V" at bounding box center [461, 564] width 144 height 206
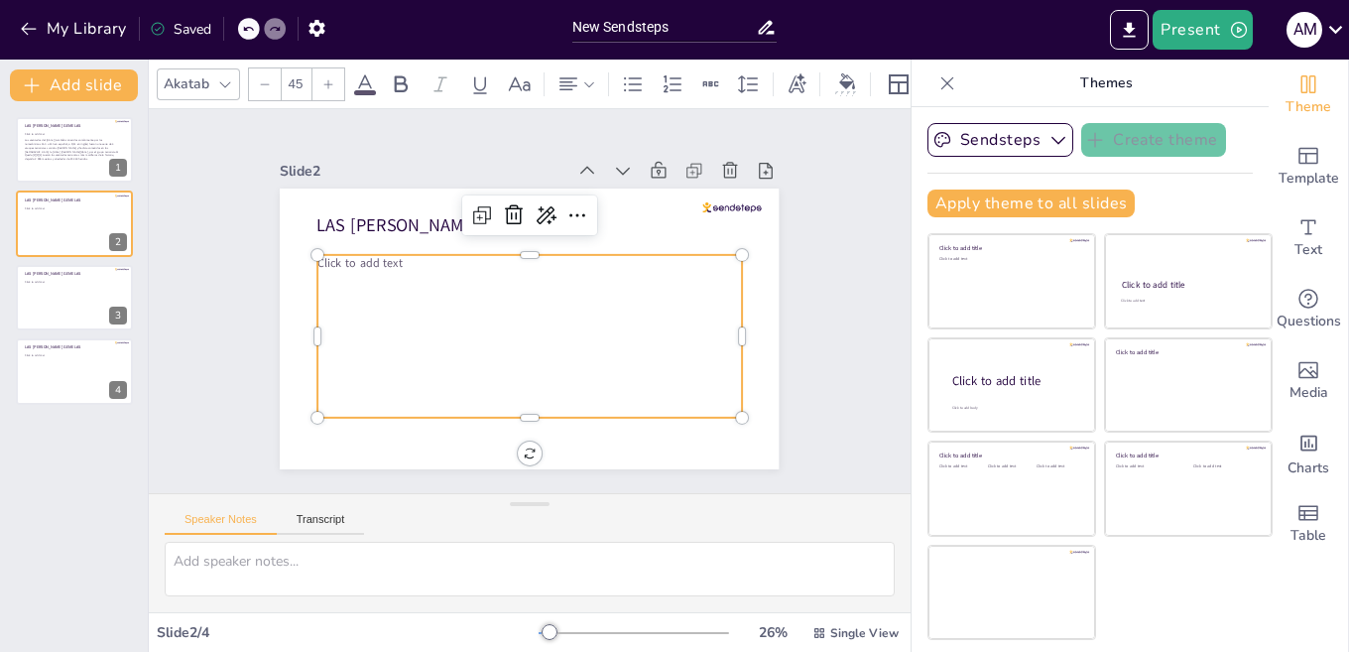
click at [565, 272] on div "Click to add text" at bounding box center [558, 321] width 380 height 439
click at [535, 268] on div "Click to add text" at bounding box center [560, 283] width 354 height 448
click at [535, 268] on div "Click to add text" at bounding box center [540, 267] width 453 height 285
click at [471, 263] on p "Click to add text" at bounding box center [564, 316] width 186 height 395
click at [542, 208] on icon at bounding box center [555, 218] width 26 height 26
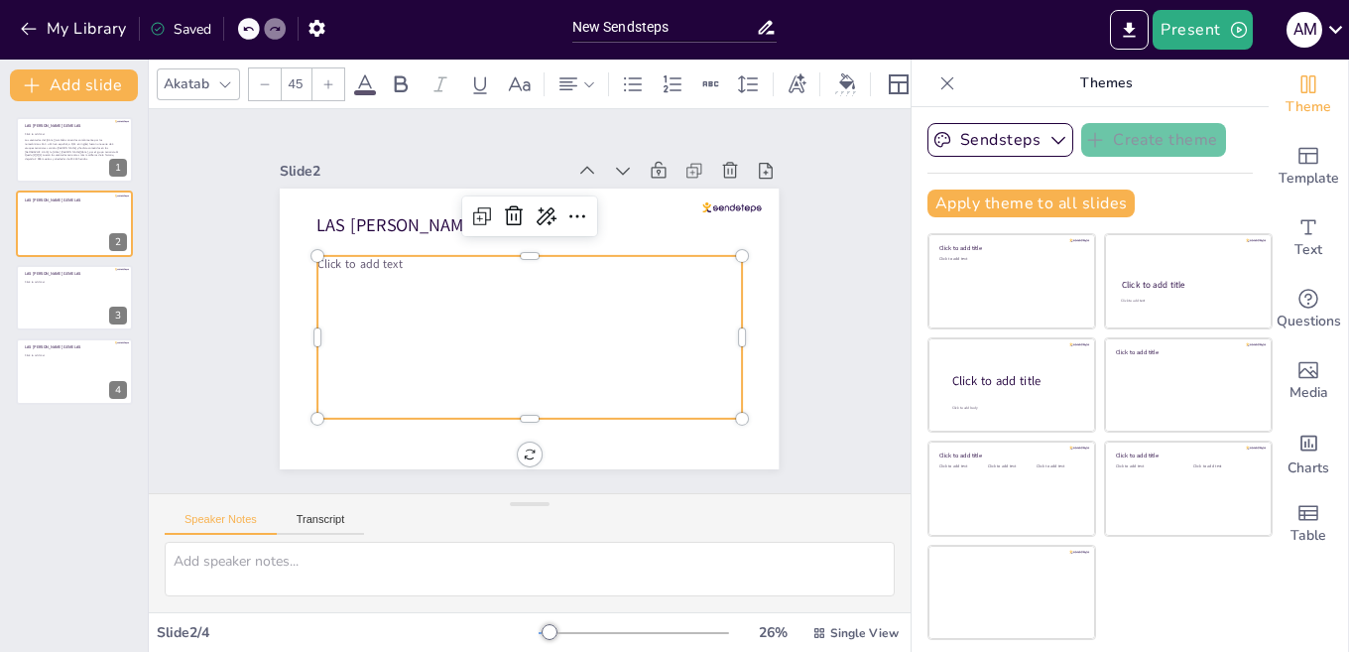
click at [415, 337] on div "Click to add text" at bounding box center [559, 321] width 381 height 439
click at [353, 311] on div "Click to add text" at bounding box center [499, 319] width 354 height 448
click at [537, 172] on span "Click to add text" at bounding box center [549, 128] width 25 height 86
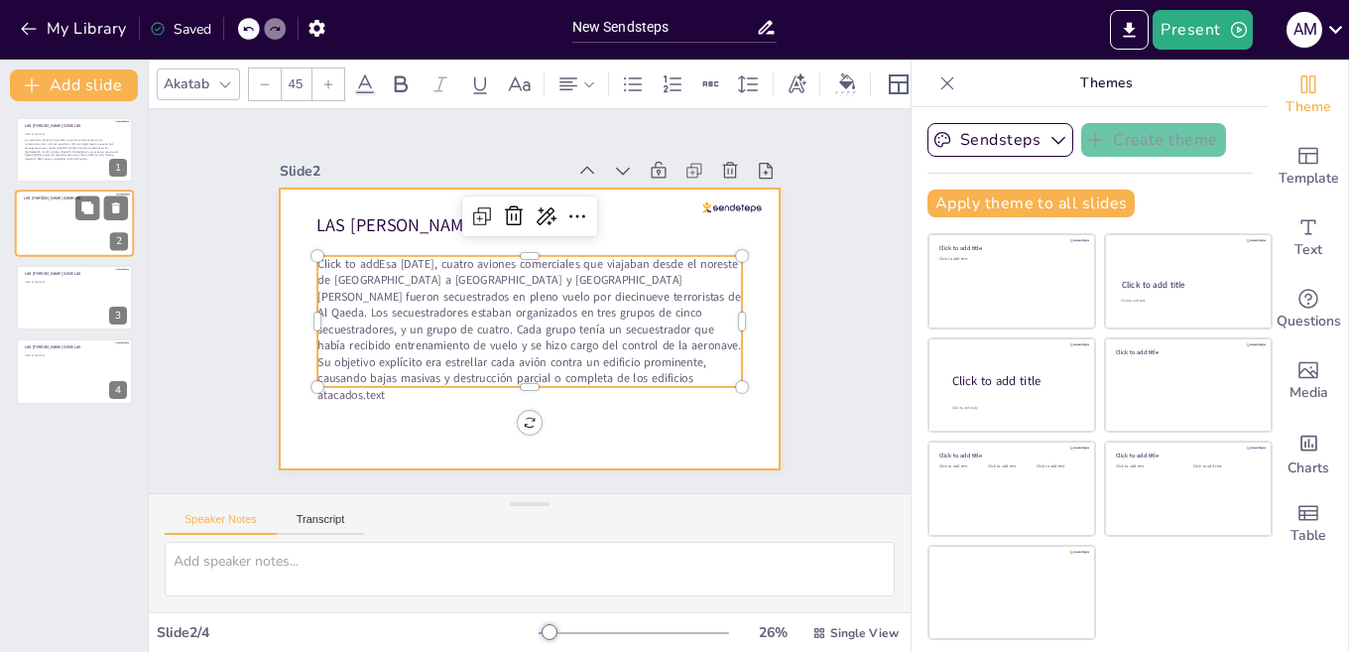
click at [63, 238] on div at bounding box center [74, 223] width 119 height 67
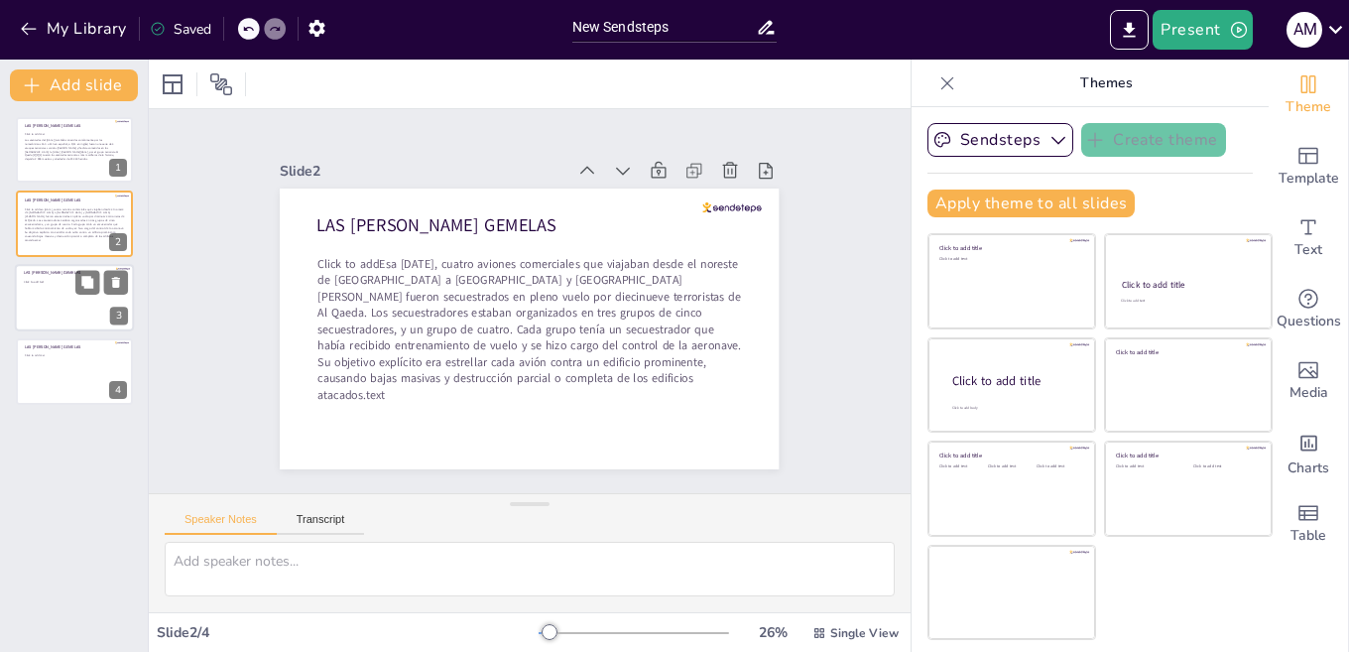
click at [61, 289] on div at bounding box center [74, 297] width 119 height 67
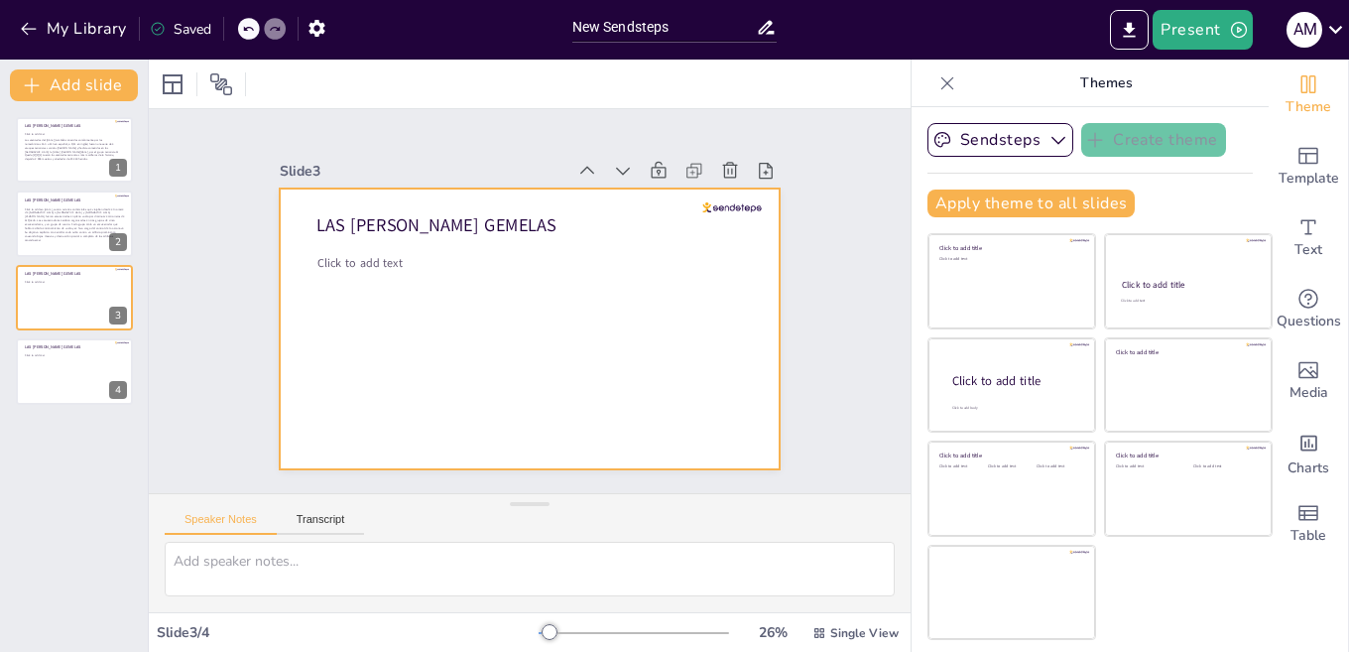
click at [498, 326] on div at bounding box center [503, 293] width 421 height 562
click at [560, 174] on span "Click to add text" at bounding box center [568, 131] width 16 height 84
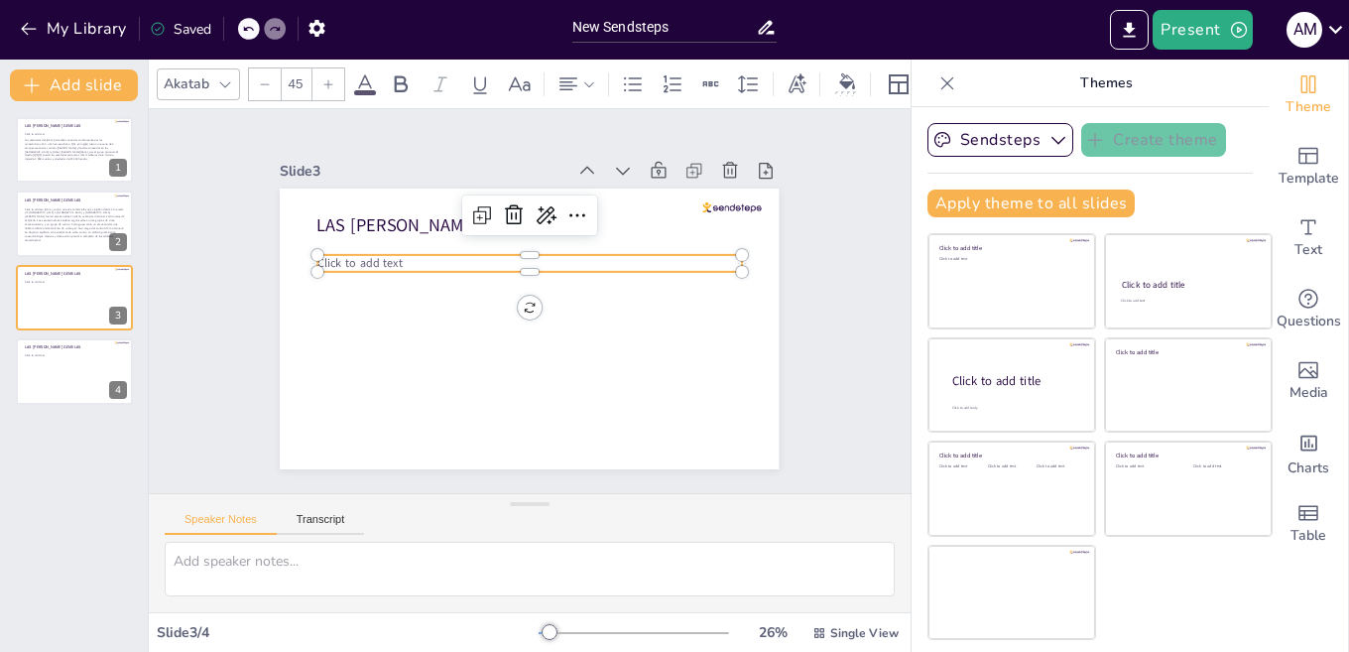
click at [449, 177] on span "Click to add text" at bounding box center [477, 135] width 57 height 81
click at [531, 255] on p "Click to add text" at bounding box center [495, 316] width 189 height 394
click at [402, 256] on p "Click to add text" at bounding box center [502, 275] width 296 height 327
drag, startPoint x: 398, startPoint y: 253, endPoint x: 379, endPoint y: 256, distance: 19.1
click at [394, 254] on p "Click to add text" at bounding box center [496, 320] width 226 height 376
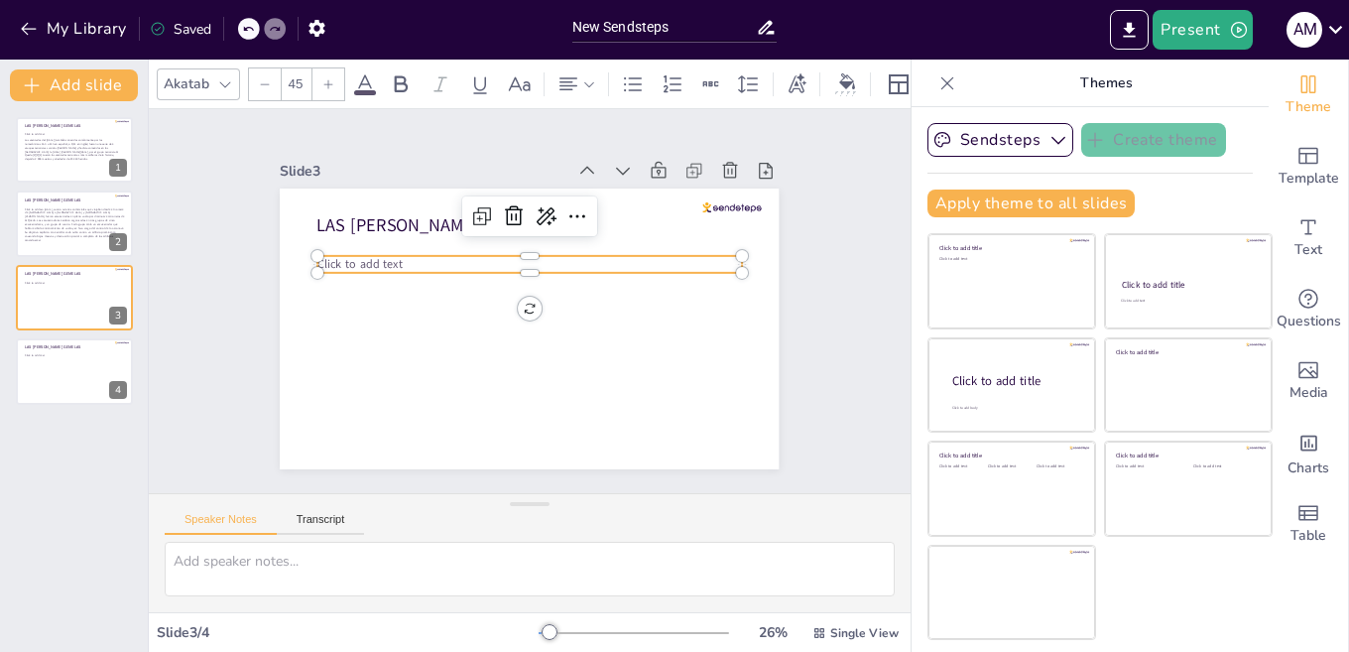
click at [541, 429] on span "Click to add text" at bounding box center [566, 471] width 50 height 84
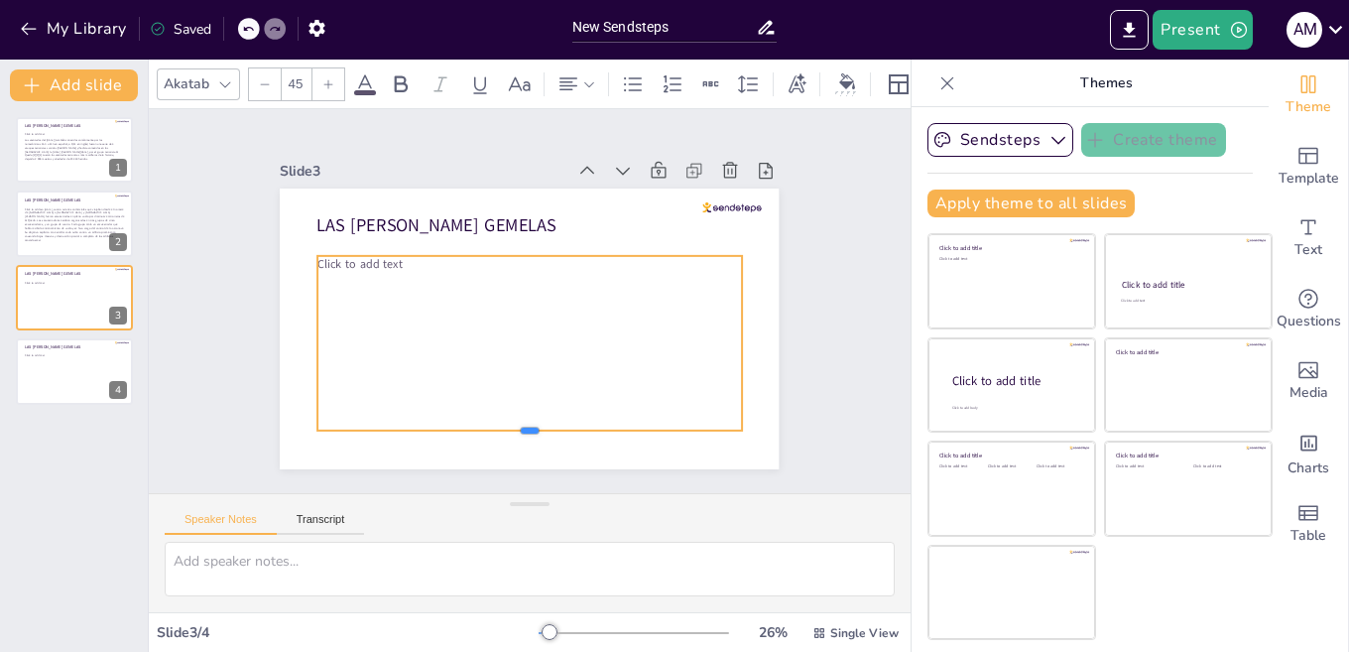
drag, startPoint x: 506, startPoint y: 265, endPoint x: 444, endPoint y: 288, distance: 65.6
click at [510, 432] on div "Click to add text LAS [PERSON_NAME] GEMELAS" at bounding box center [556, 293] width 422 height 562
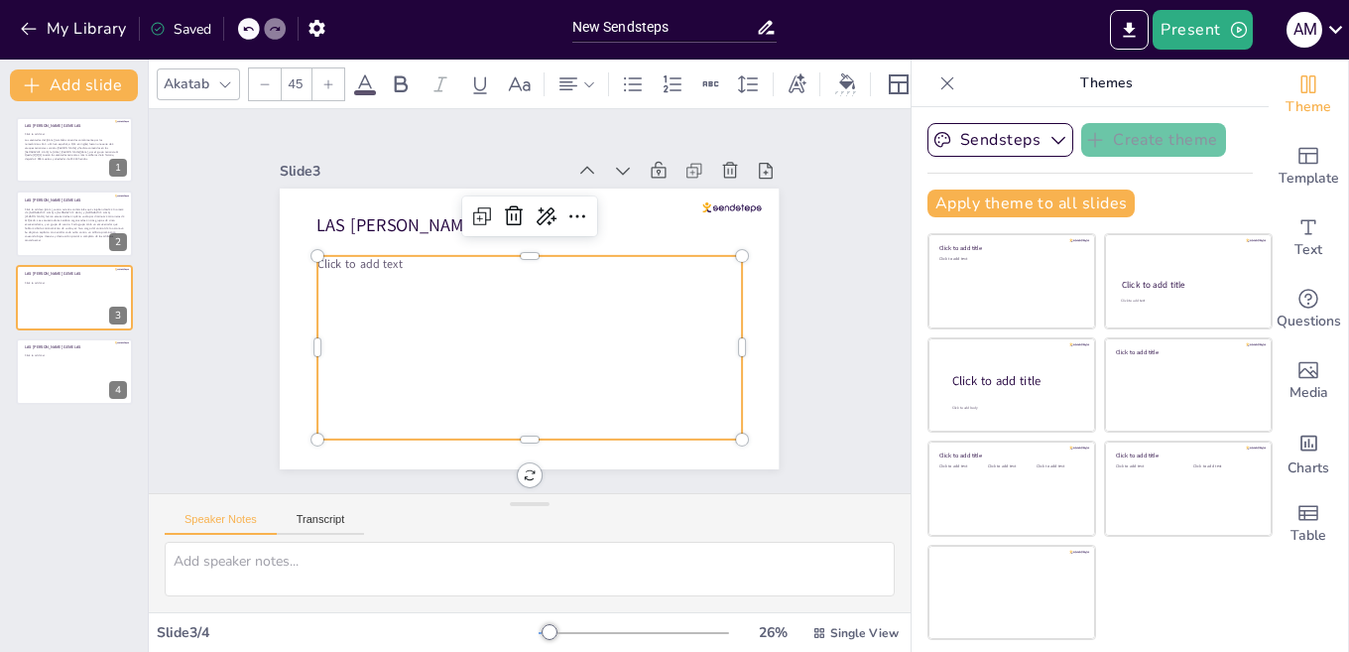
click at [444, 288] on div "Click to add text" at bounding box center [484, 301] width 184 height 425
click at [421, 256] on p "Click to add text" at bounding box center [541, 266] width 409 height 146
click at [659, 308] on span "Click to add text" at bounding box center [702, 320] width 86 height 25
click at [385, 274] on div "Click to add text" at bounding box center [525, 350] width 441 height 225
click at [387, 270] on p "Click to add text" at bounding box center [517, 273] width 394 height 189
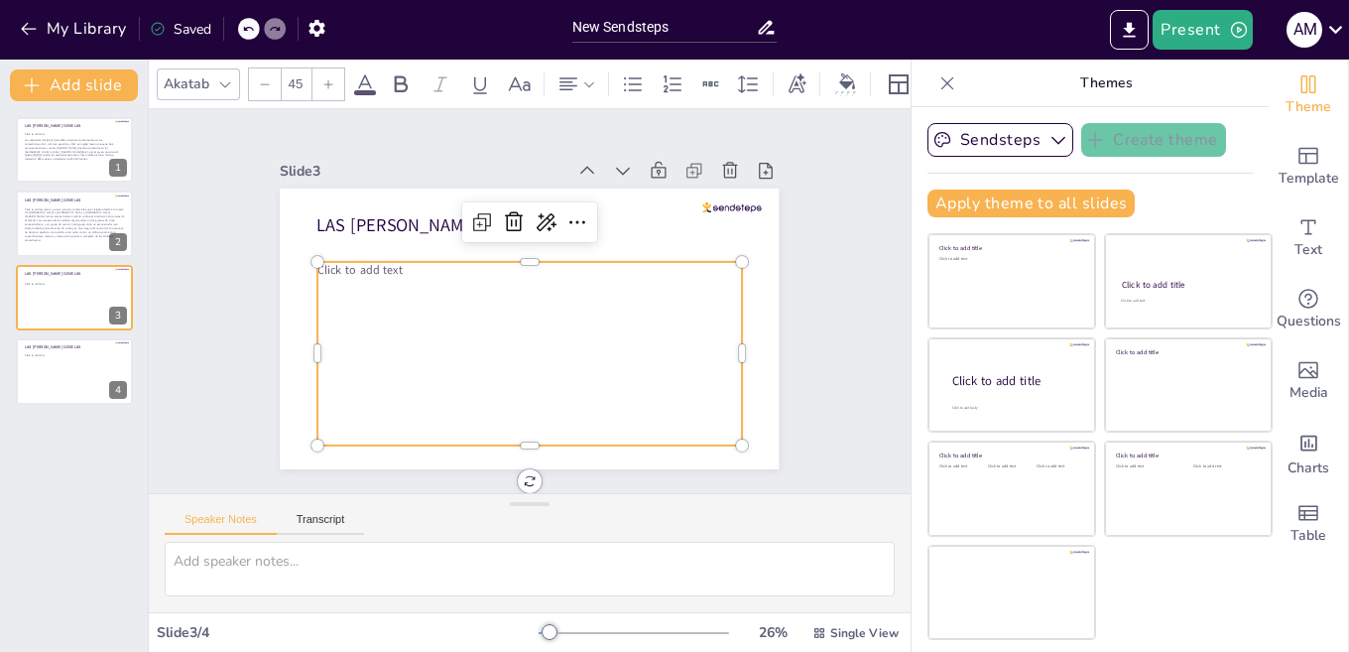
click at [395, 286] on div "Click to add text" at bounding box center [551, 349] width 462 height 340
click at [525, 309] on div "Click to add text" at bounding box center [581, 311] width 267 height 453
click at [340, 275] on div "Click to add text" at bounding box center [509, 350] width 462 height 339
click at [370, 303] on div "Click to add text" at bounding box center [498, 259] width 450 height 398
click at [429, 272] on div "Click to add text" at bounding box center [487, 332] width 398 height 450
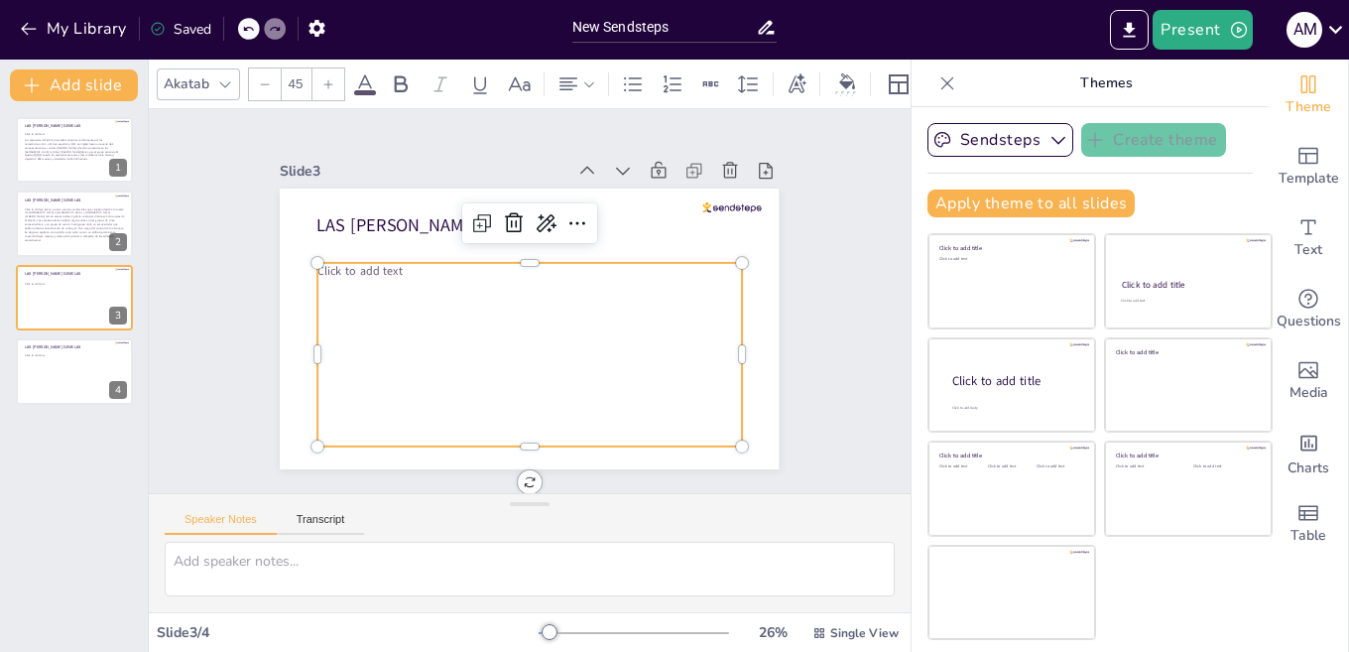
click at [429, 272] on div "Click to add text" at bounding box center [491, 337] width 421 height 438
click at [428, 410] on span "Click to add text" at bounding box center [449, 452] width 42 height 85
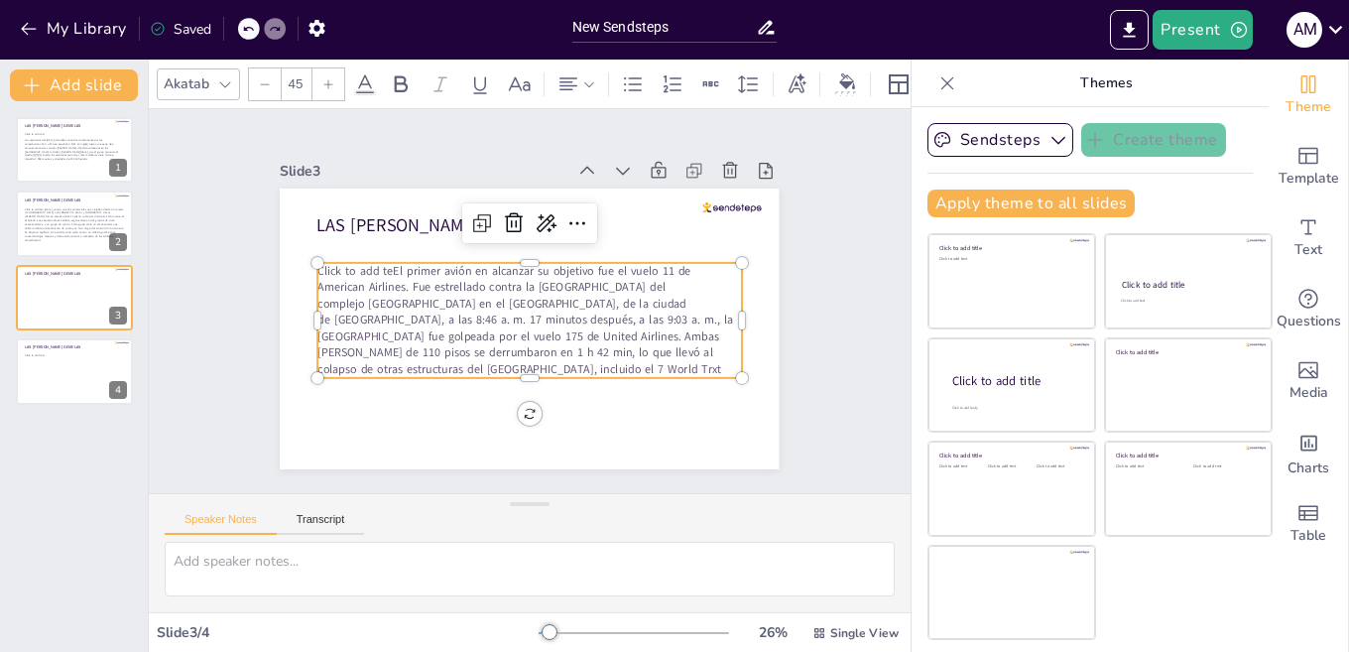
click at [380, 269] on p "Click to add te El primer avión en alcanzar su objetivo fue el vuelo 11 de Amer…" at bounding box center [538, 285] width 425 height 312
drag, startPoint x: 376, startPoint y: 263, endPoint x: 388, endPoint y: 288, distance: 27.5
click at [378, 266] on p "Click to add te El primer avión en alcanzar su objetivo fue el vuelo 11 de Amer…" at bounding box center [536, 318] width 440 height 241
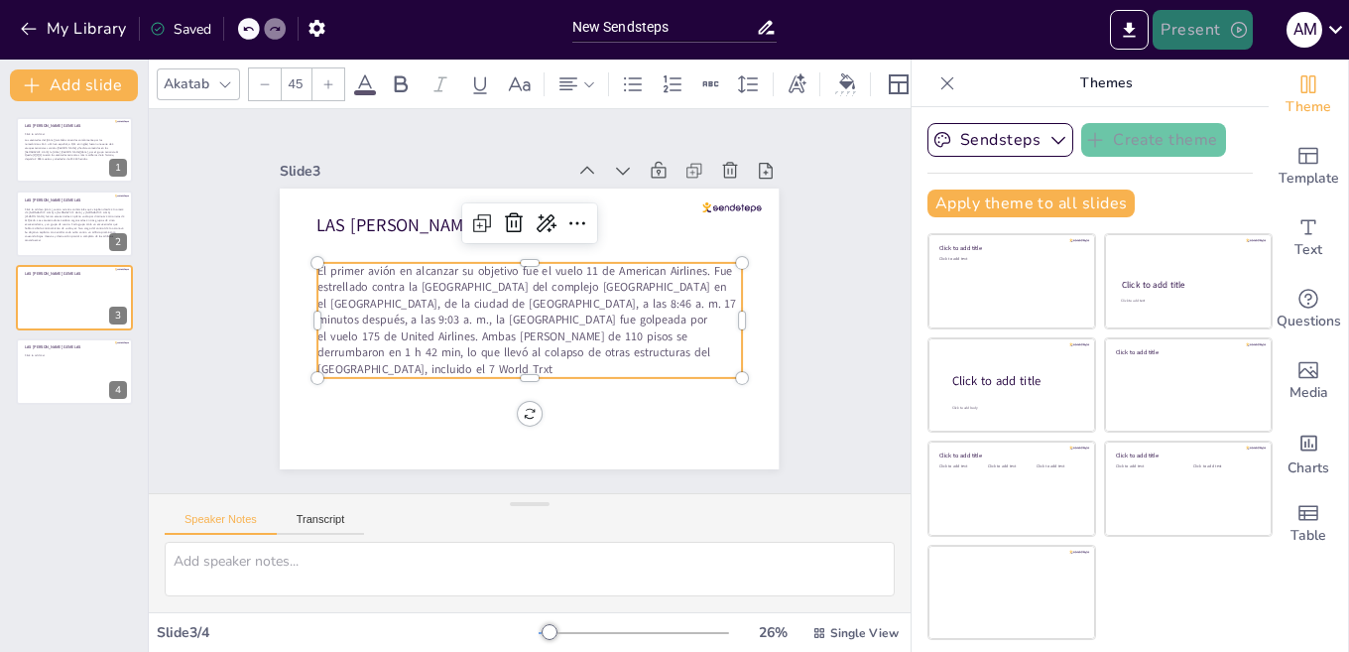
click at [1175, 42] on button "Present" at bounding box center [1202, 30] width 99 height 40
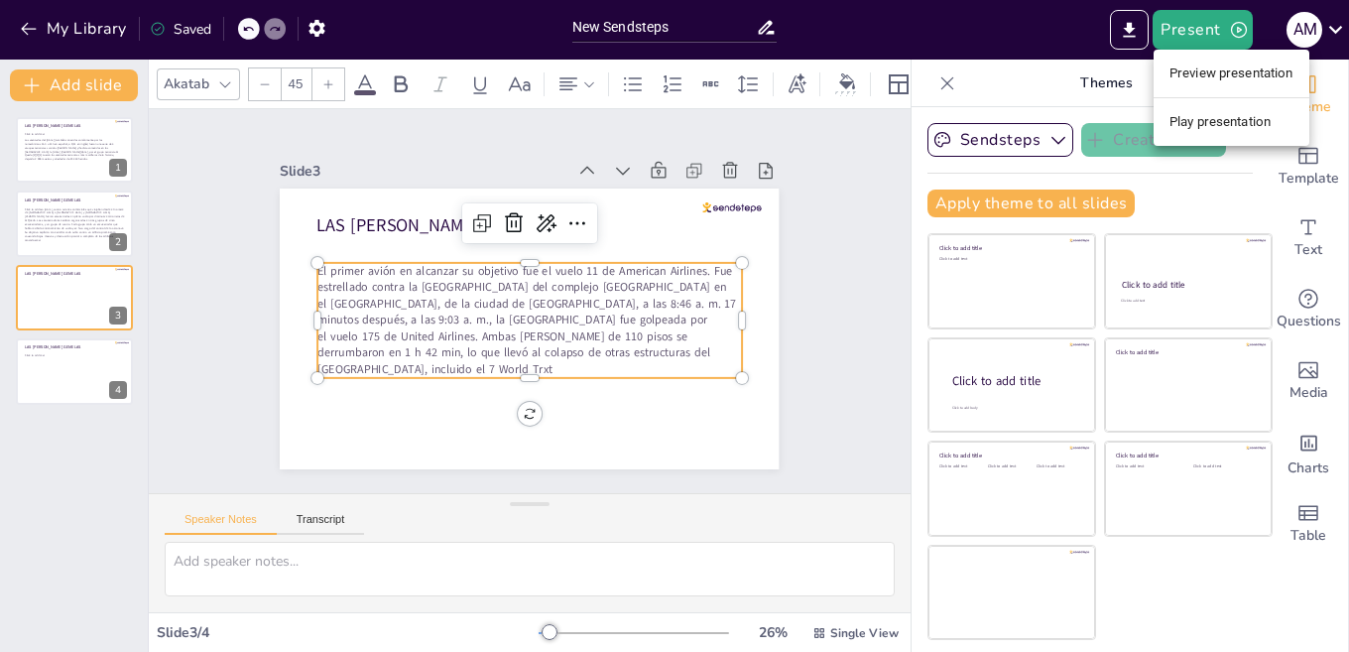
click at [44, 316] on div at bounding box center [674, 326] width 1349 height 652
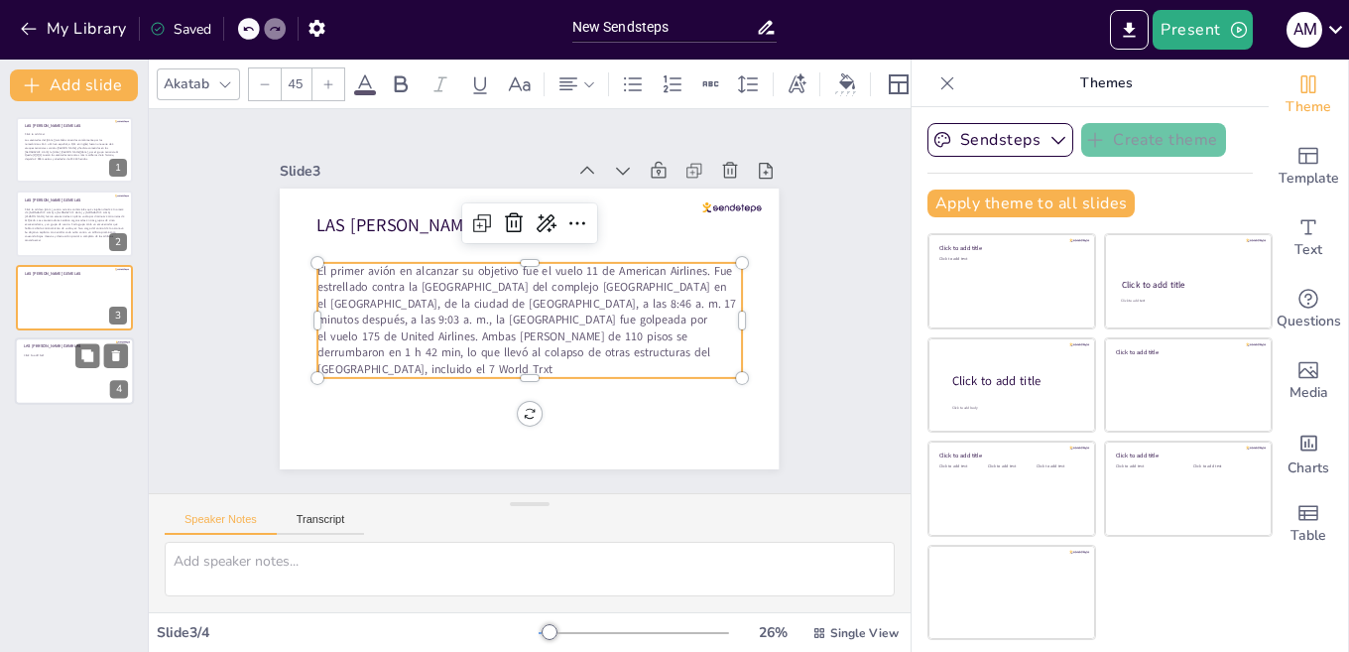
drag, startPoint x: 56, startPoint y: 363, endPoint x: 66, endPoint y: 340, distance: 25.3
click at [57, 364] on div at bounding box center [74, 370] width 119 height 67
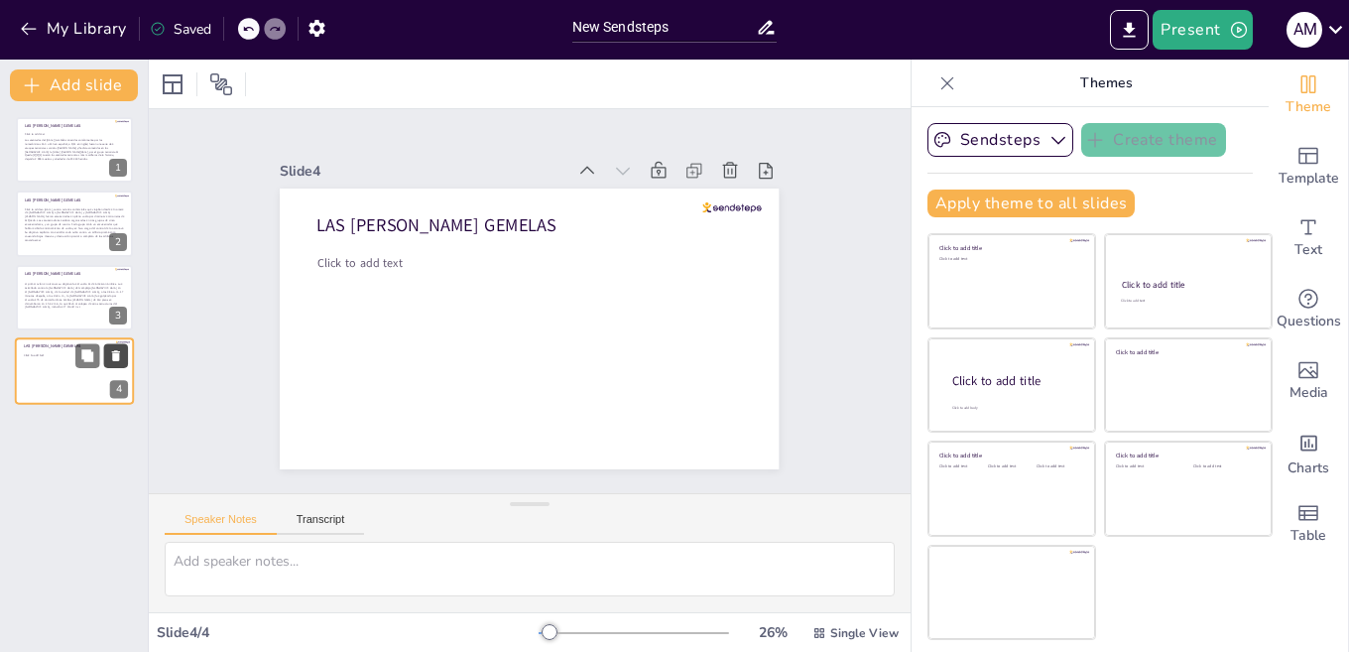
click at [114, 347] on button at bounding box center [116, 356] width 24 height 24
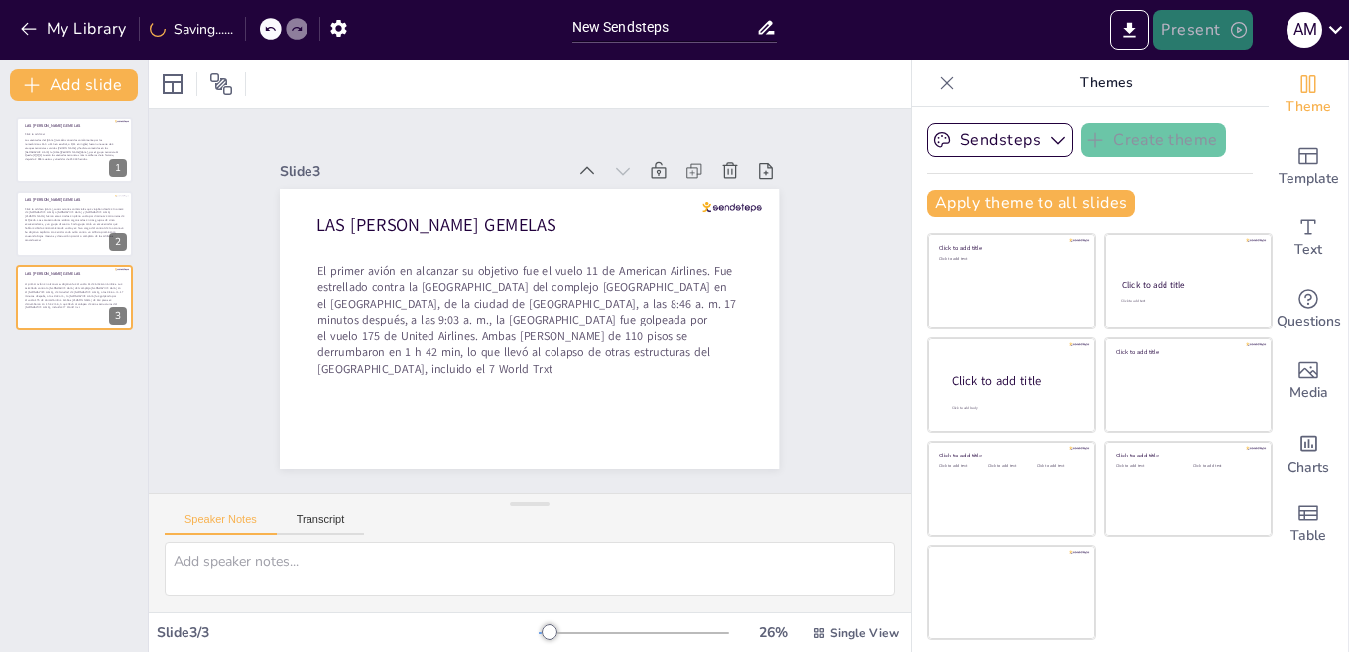
click at [1177, 32] on button "Present" at bounding box center [1202, 30] width 99 height 40
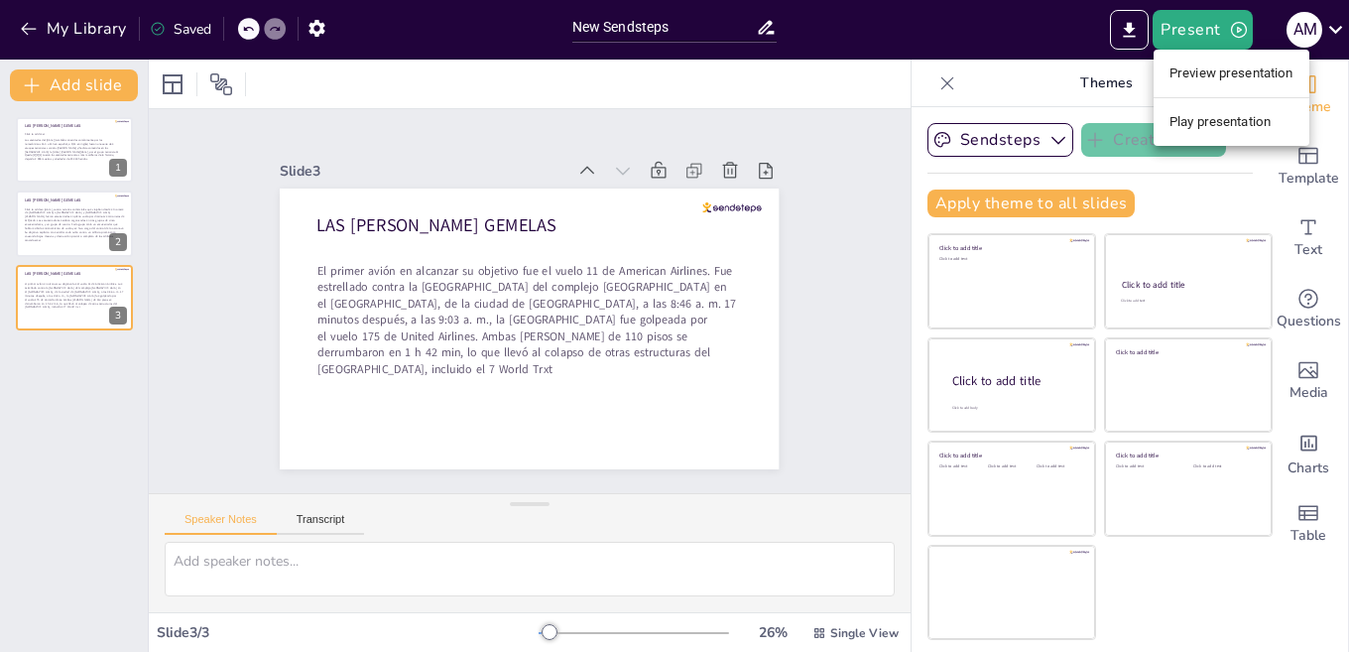
click at [956, 282] on div at bounding box center [674, 326] width 1349 height 652
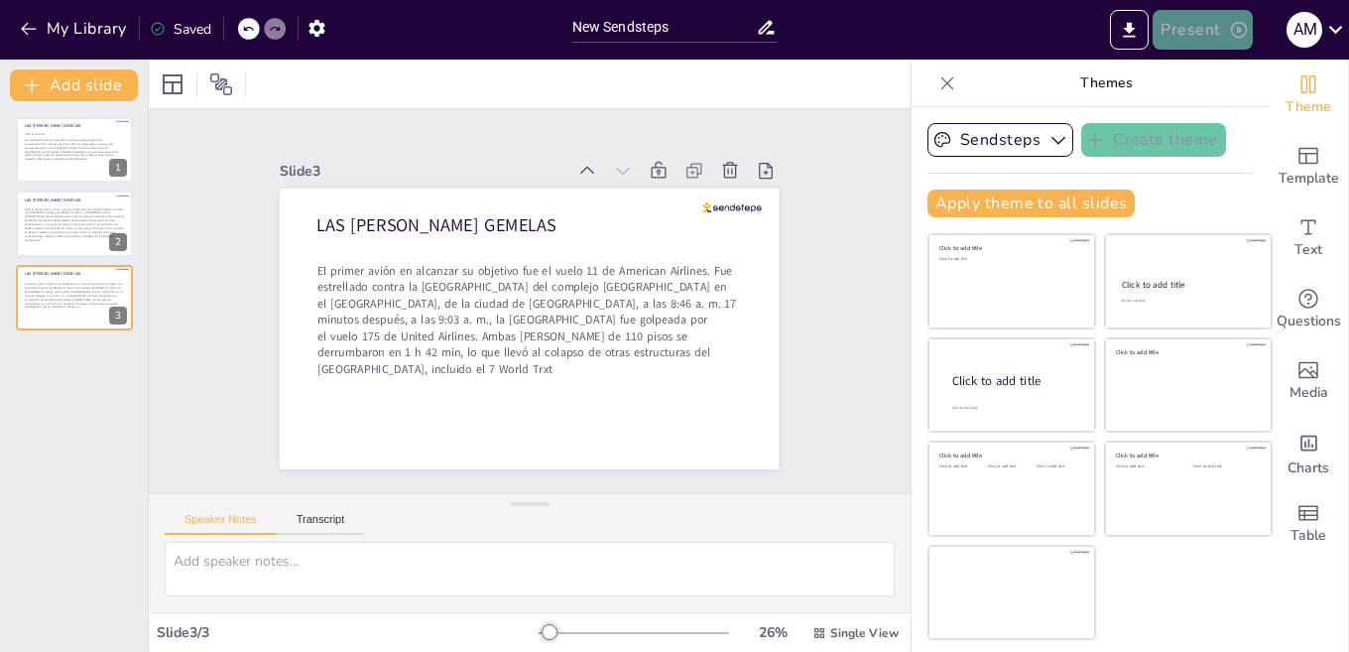
click at [1205, 34] on button "Present" at bounding box center [1202, 30] width 99 height 40
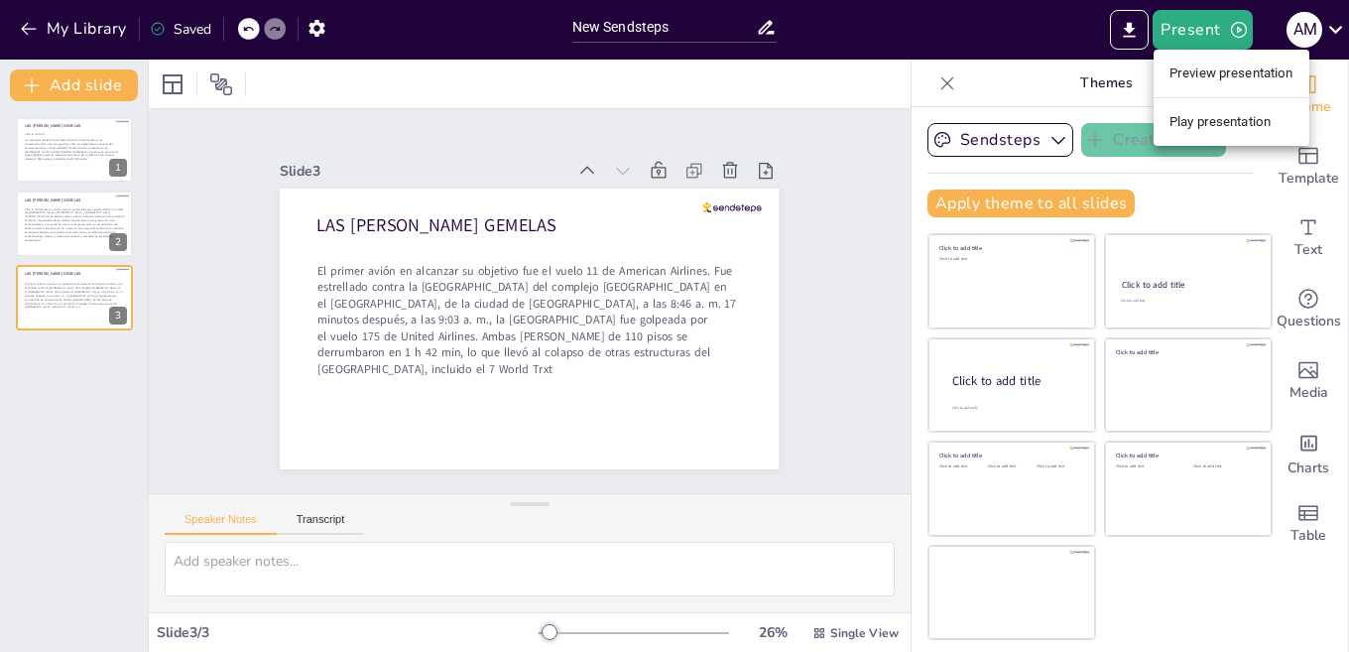
click at [1192, 71] on li "Preview presentation" at bounding box center [1232, 74] width 156 height 32
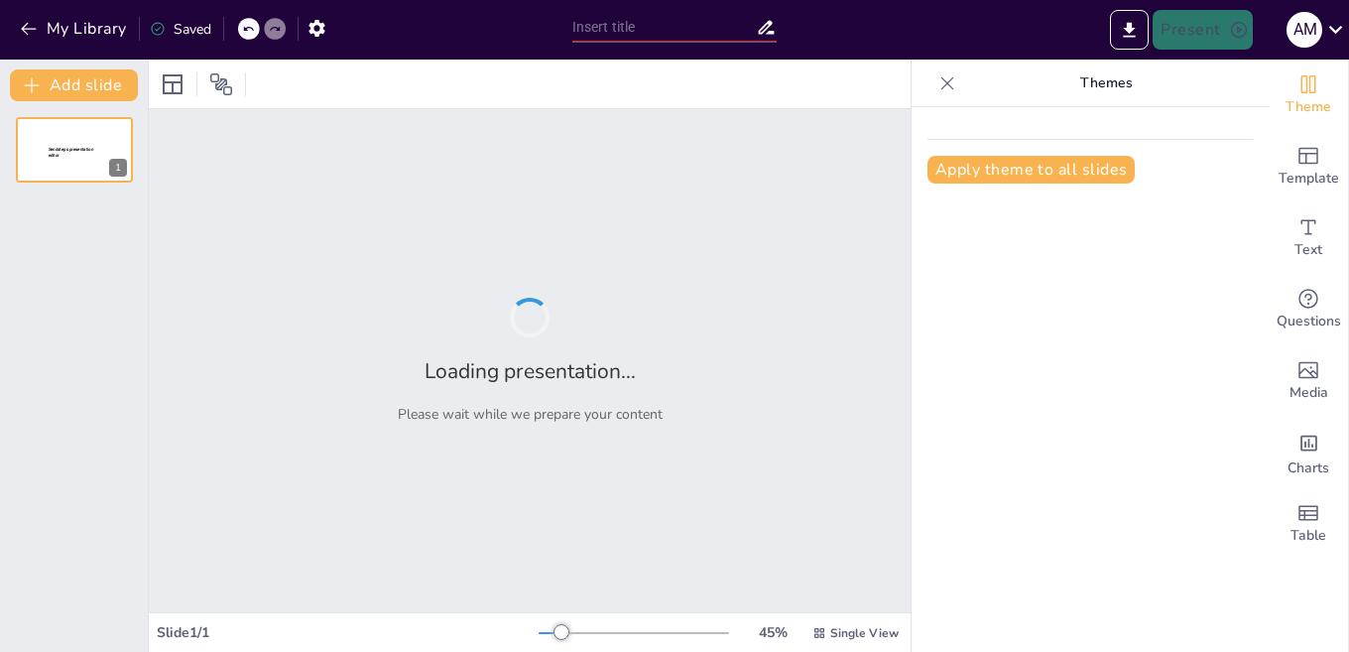
type input "New Sendsteps"
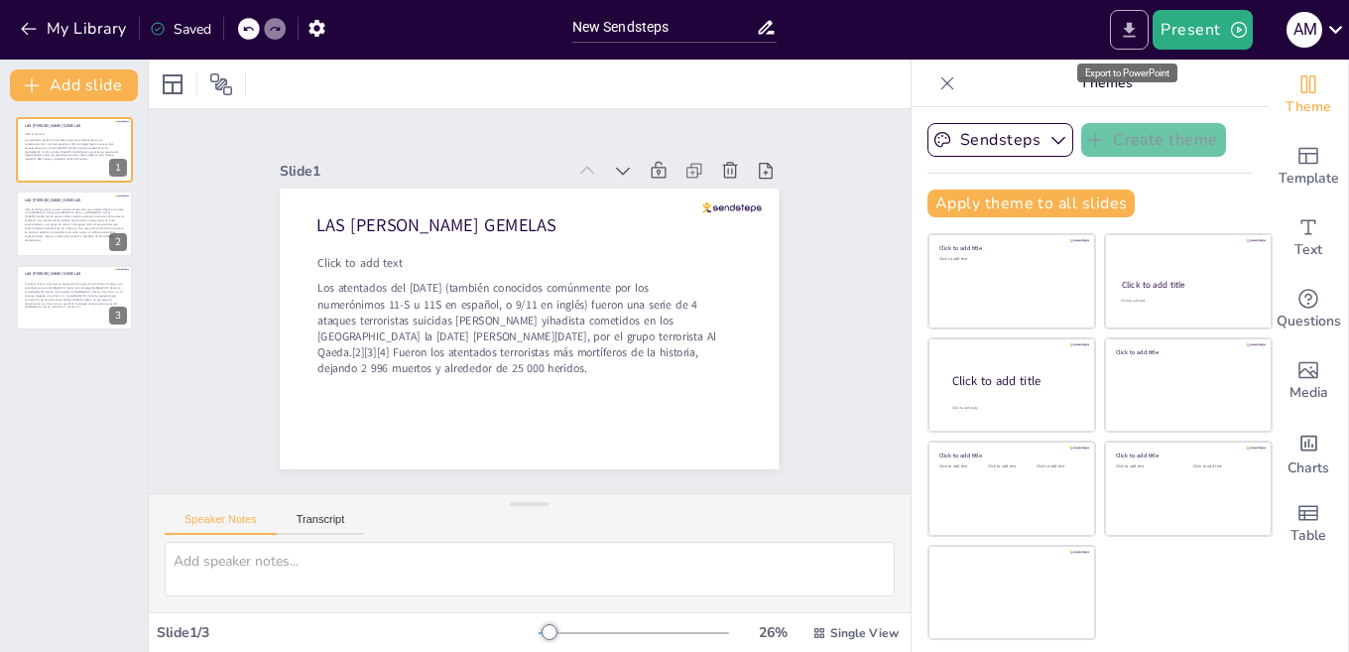
click at [1132, 29] on icon "Export to PowerPoint" at bounding box center [1130, 29] width 12 height 15
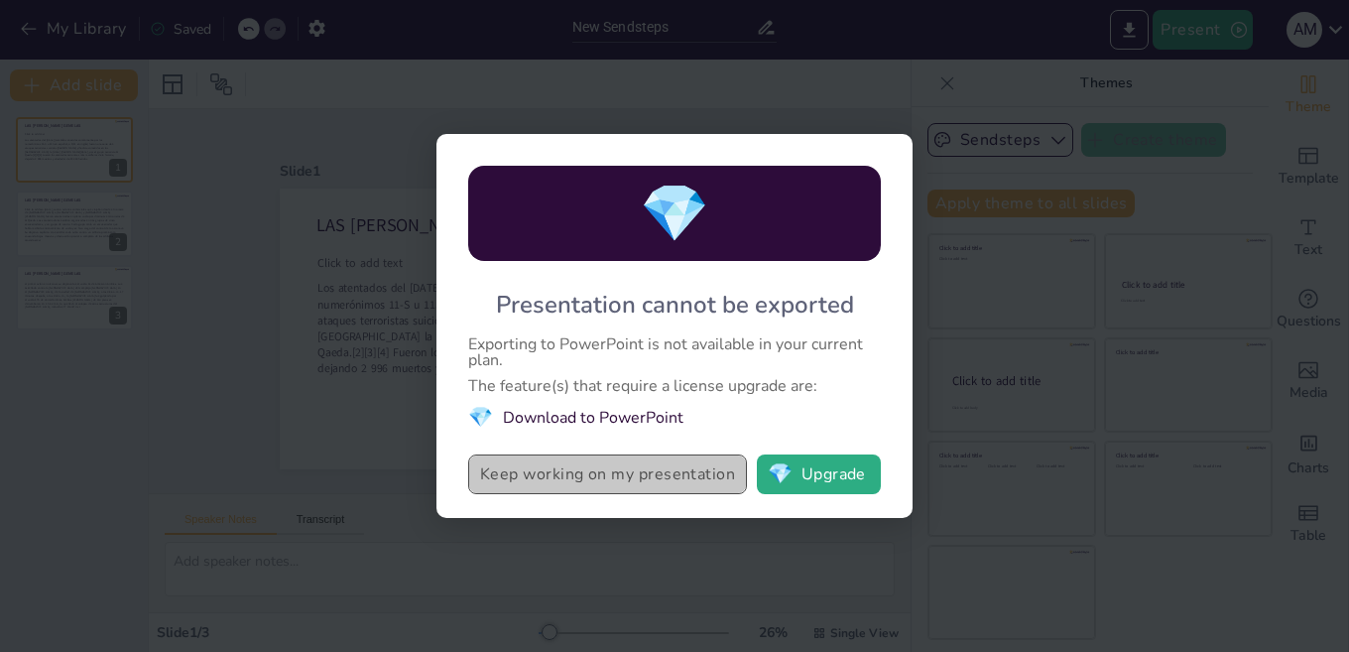
click at [663, 472] on button "Keep working on my presentation" at bounding box center [607, 474] width 279 height 40
